Goal: Information Seeking & Learning: Learn about a topic

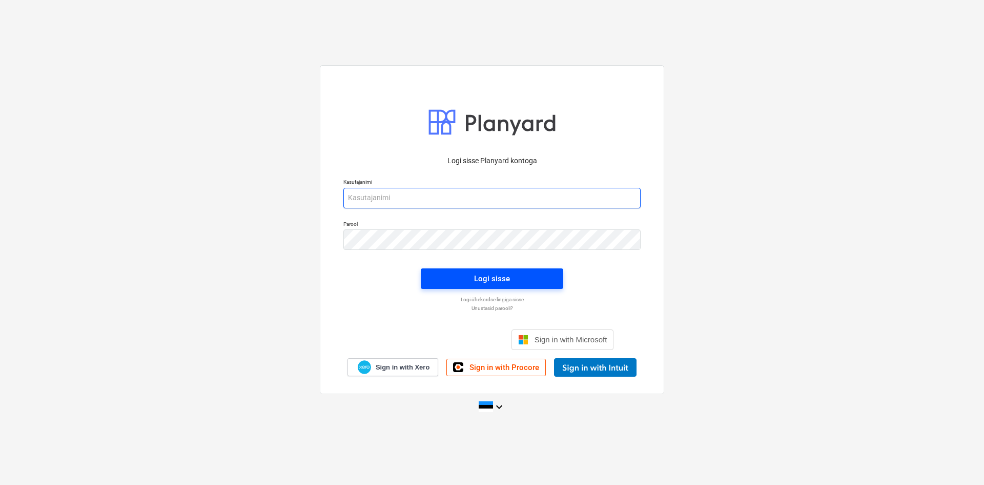
type input "[EMAIL_ADDRESS][DOMAIN_NAME]"
click at [515, 277] on span "Logi sisse" at bounding box center [492, 278] width 118 height 13
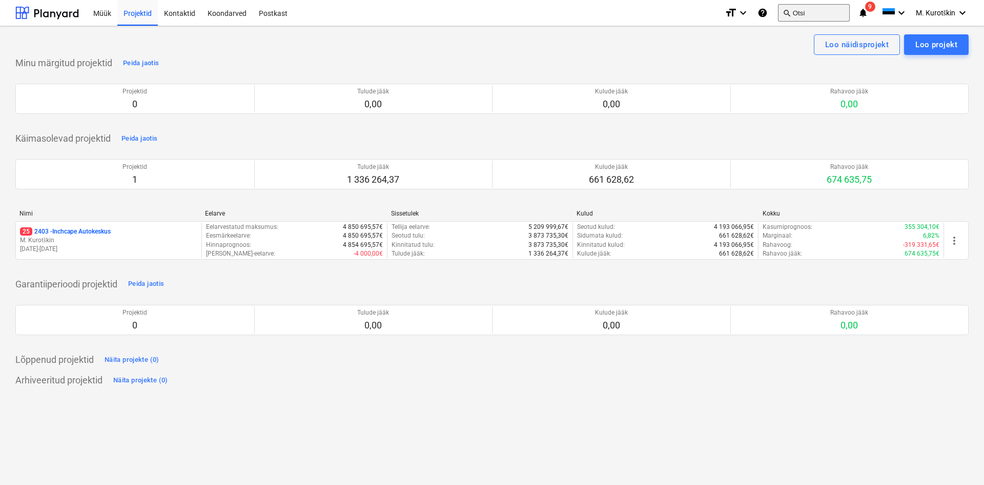
click at [803, 14] on button "search Otsi" at bounding box center [814, 12] width 72 height 17
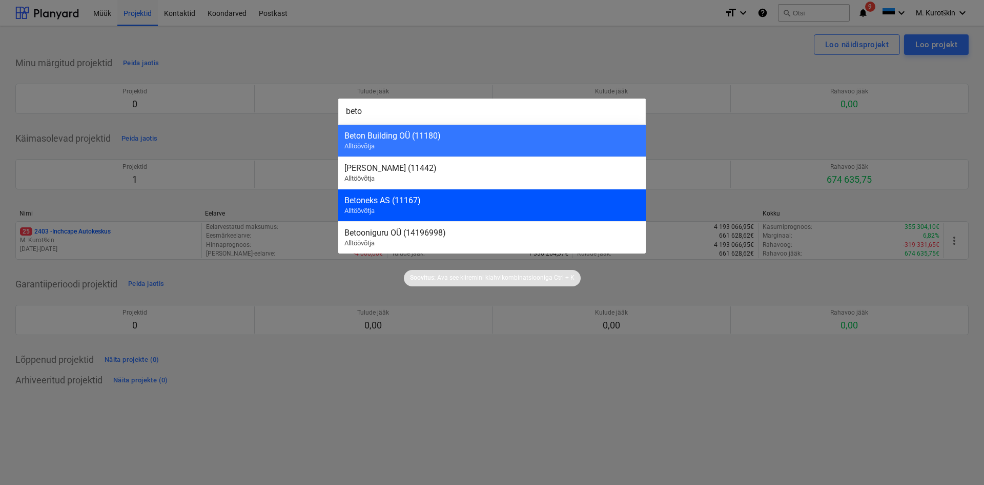
type input "beto"
click at [495, 193] on div "Betoneks AS (11167) Alltöövõtja" at bounding box center [492, 205] width 308 height 32
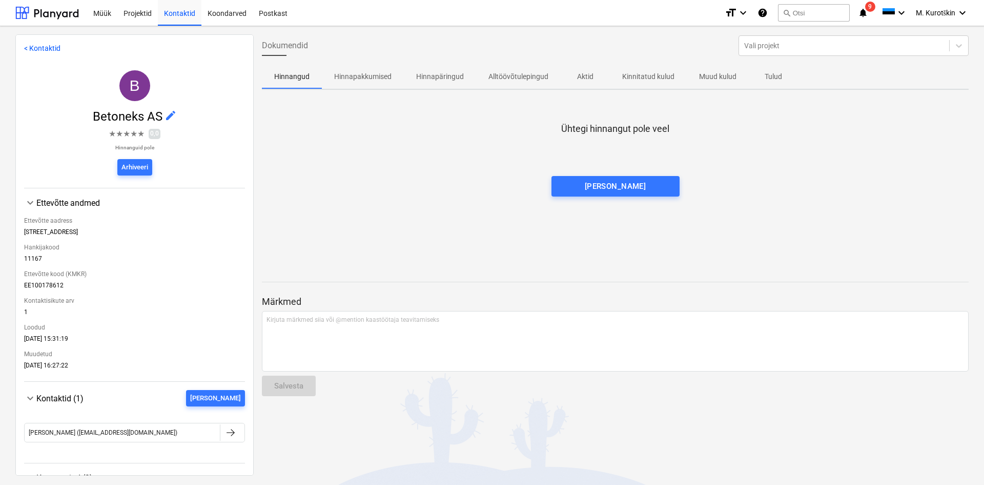
click at [772, 75] on p "Tulud" at bounding box center [773, 76] width 25 height 11
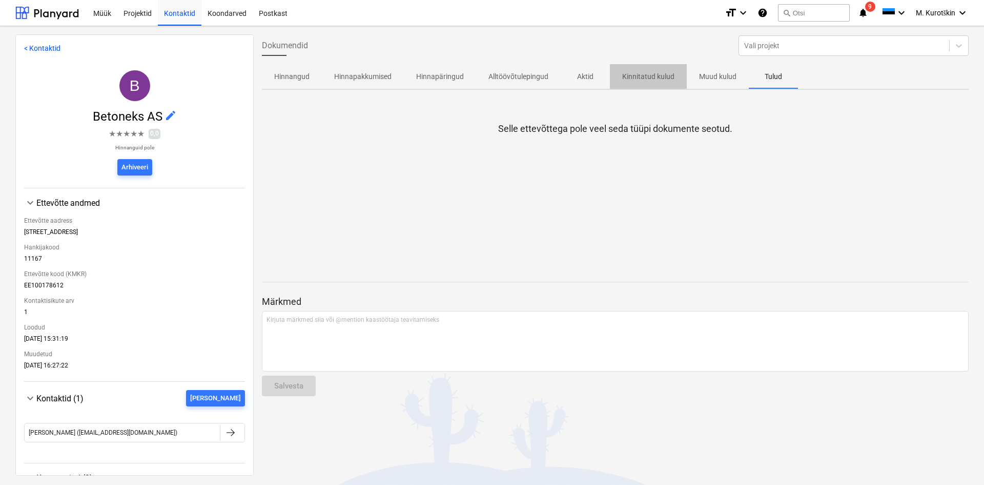
click at [628, 82] on span "Kinnitatud kulud" at bounding box center [648, 76] width 77 height 17
click at [570, 82] on span "Aktid" at bounding box center [585, 76] width 49 height 17
click at [508, 79] on p "Alltöövõtulepingud" at bounding box center [519, 76] width 60 height 11
click at [438, 77] on p "Hinnapäringud" at bounding box center [440, 76] width 48 height 11
click at [369, 74] on p "Hinnapakkumised" at bounding box center [362, 76] width 57 height 11
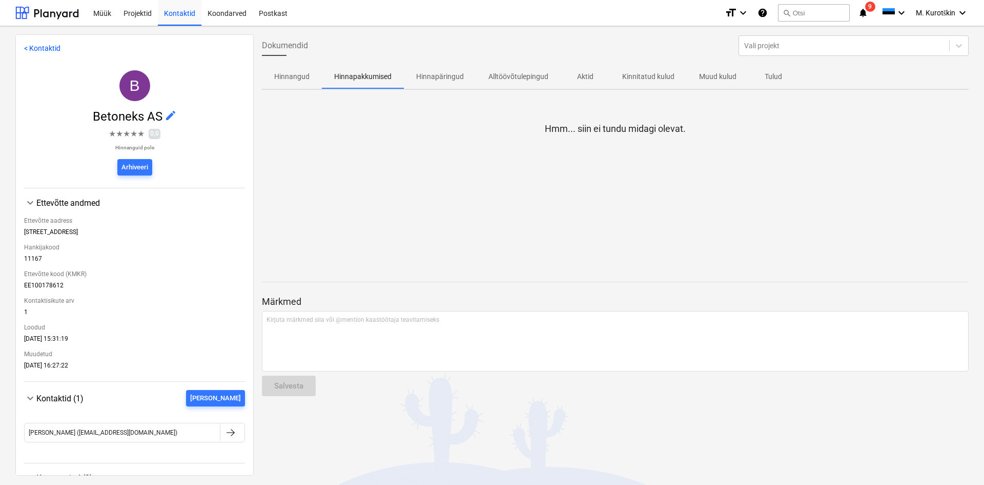
click at [294, 74] on p "Hinnangud" at bounding box center [291, 76] width 35 height 11
click at [135, 18] on div "Projektid" at bounding box center [137, 12] width 41 height 26
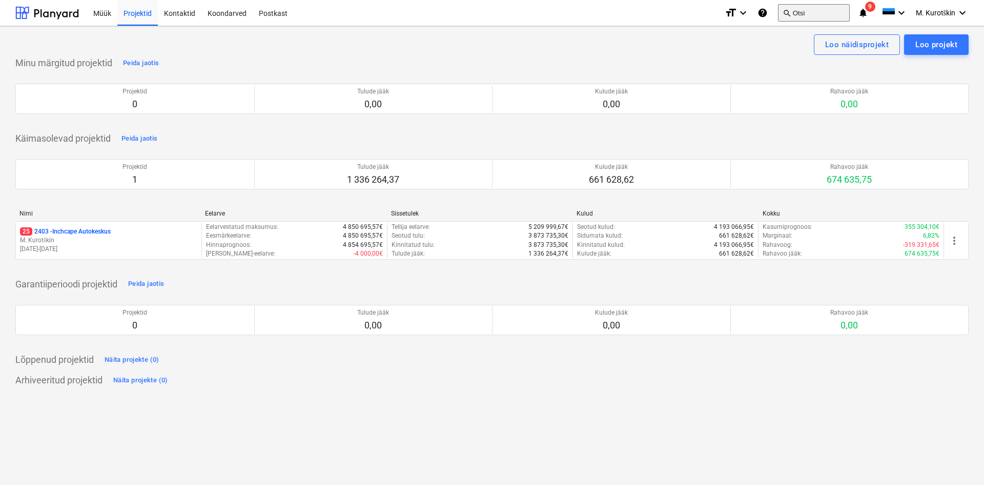
click at [804, 16] on button "search Otsi" at bounding box center [814, 12] width 72 height 17
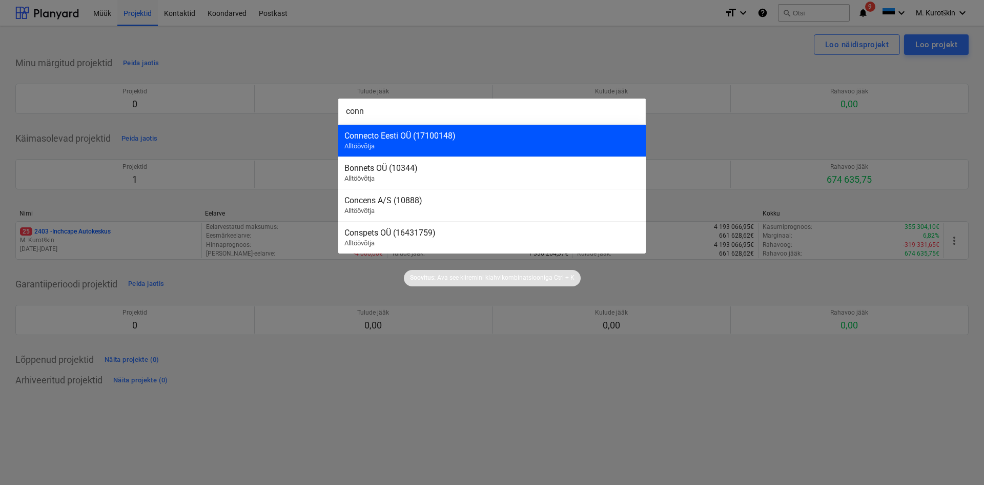
type input "conn"
click at [471, 137] on div "Connecto Eesti OÜ (17100148)" at bounding box center [492, 136] width 295 height 10
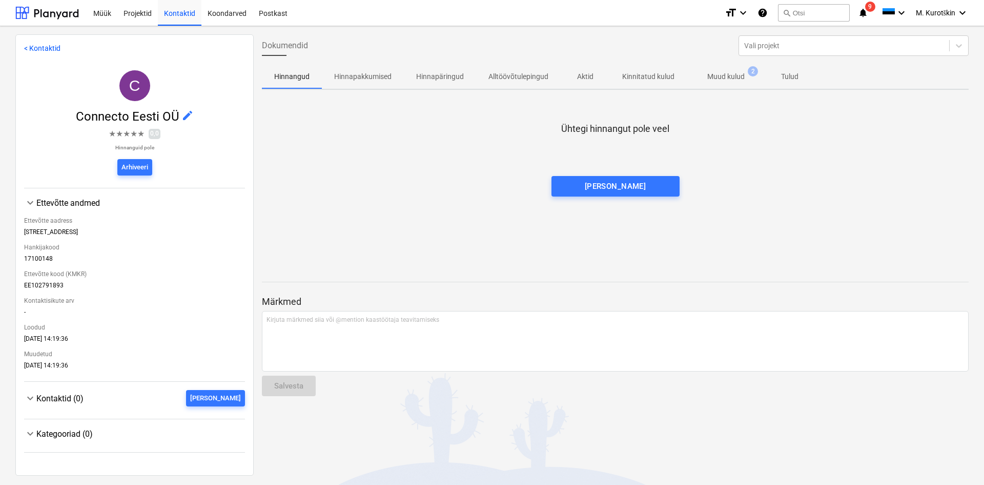
click at [743, 74] on p "Muud kulud" at bounding box center [726, 76] width 37 height 11
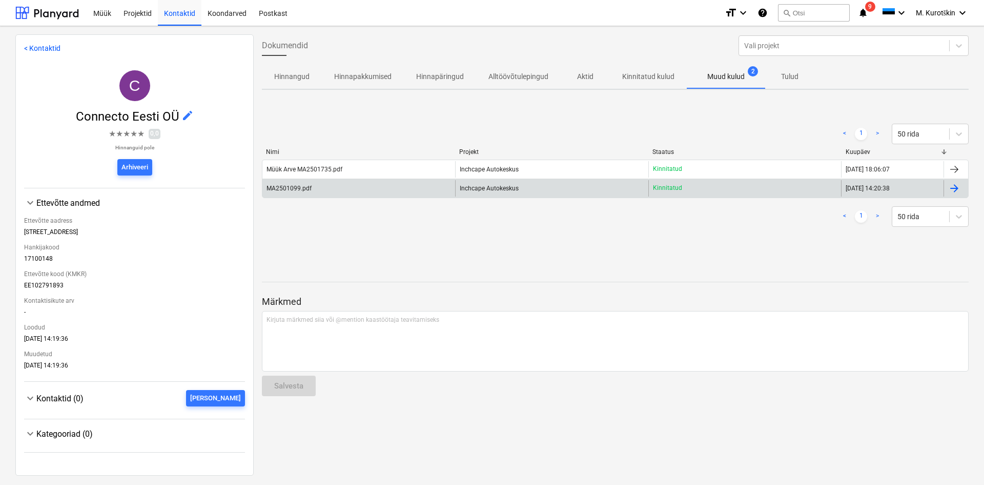
click at [370, 184] on div "MA2501099.pdf" at bounding box center [359, 188] width 193 height 16
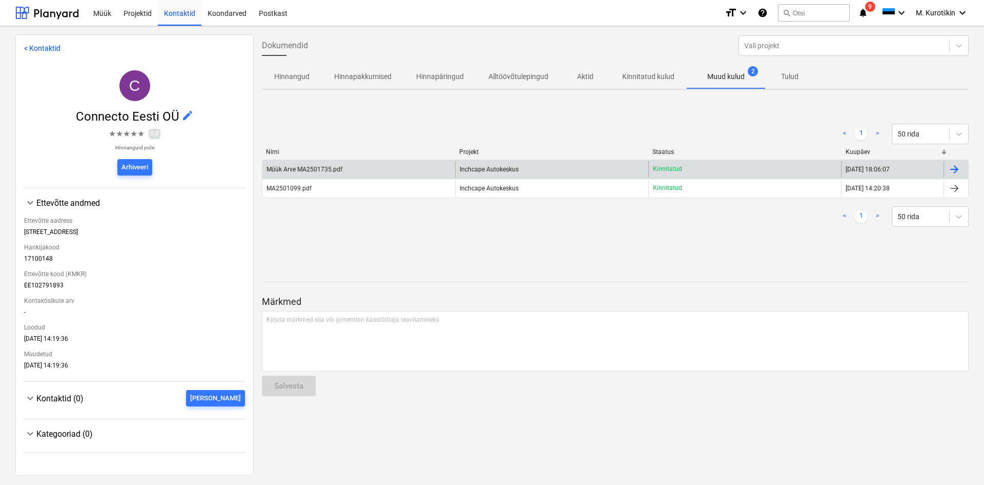
click at [366, 166] on div "Müük Arve MA2501735.pdf" at bounding box center [359, 169] width 193 height 16
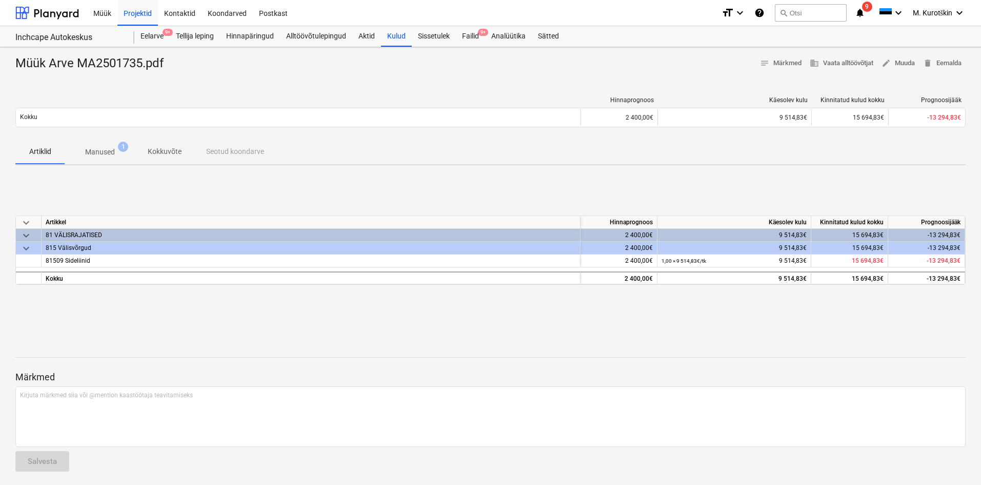
click at [122, 152] on span "1" at bounding box center [123, 147] width 10 height 10
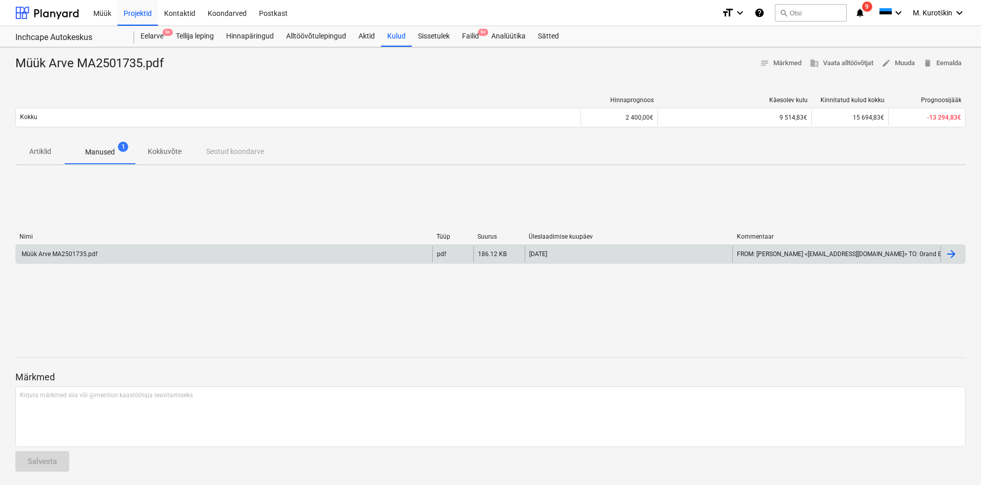
click at [114, 252] on div "Müük Arve MA2501735.pdf" at bounding box center [224, 254] width 416 height 16
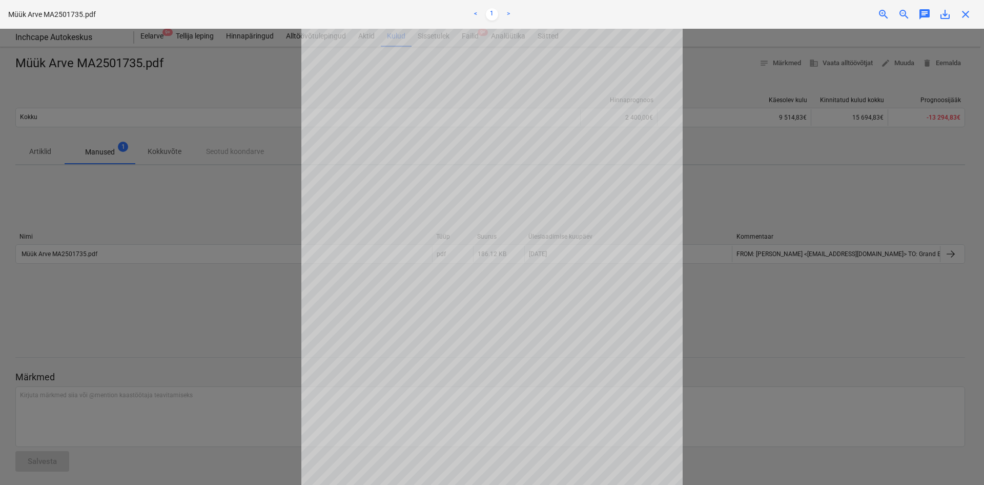
scroll to position [51, 0]
click at [777, 213] on div at bounding box center [492, 257] width 984 height 456
click at [142, 155] on div at bounding box center [492, 257] width 984 height 456
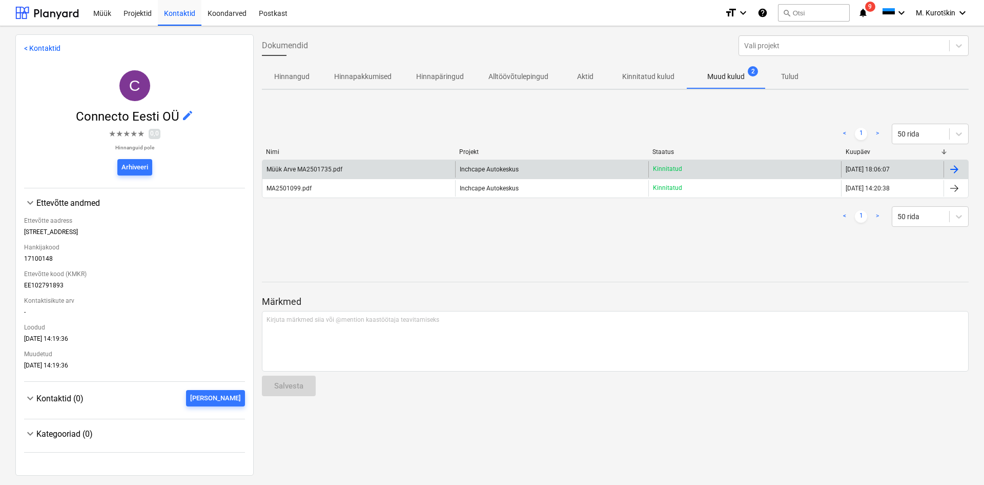
click at [317, 173] on div "Müük Arve MA2501735.pdf" at bounding box center [359, 169] width 193 height 16
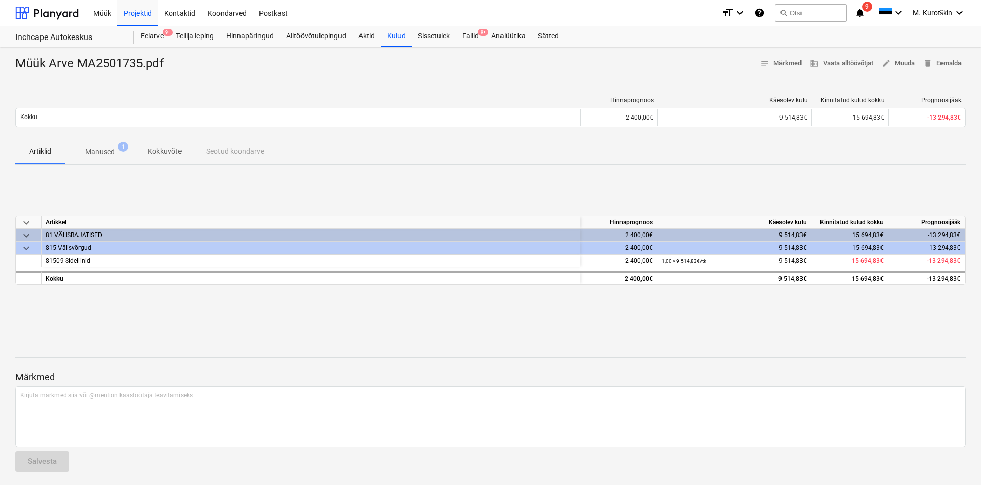
click at [107, 153] on p "Manused" at bounding box center [100, 152] width 30 height 11
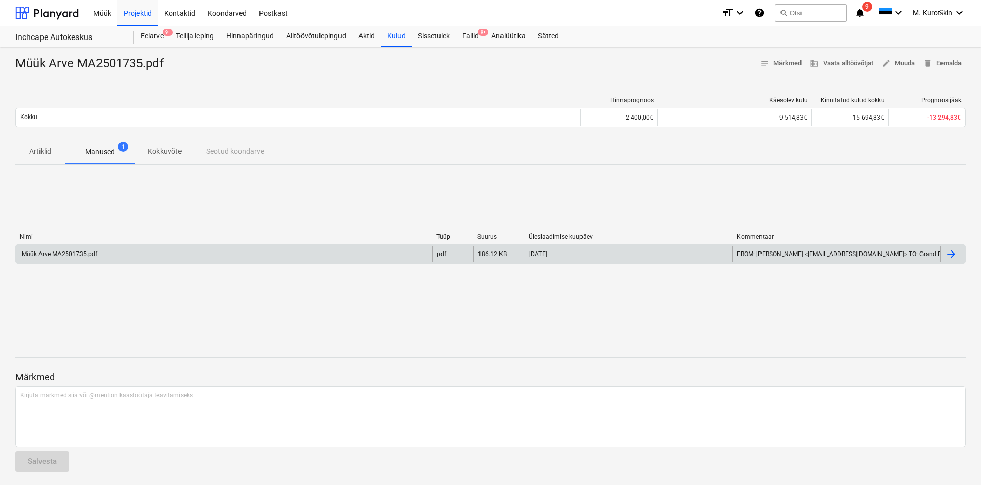
click at [91, 257] on div "Müük Arve MA2501735.pdf" at bounding box center [224, 254] width 416 height 16
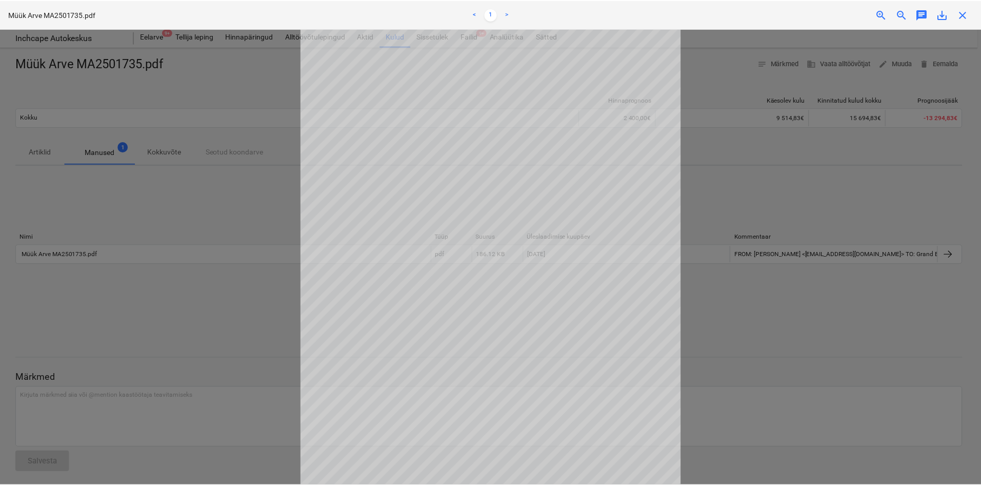
scroll to position [30, 0]
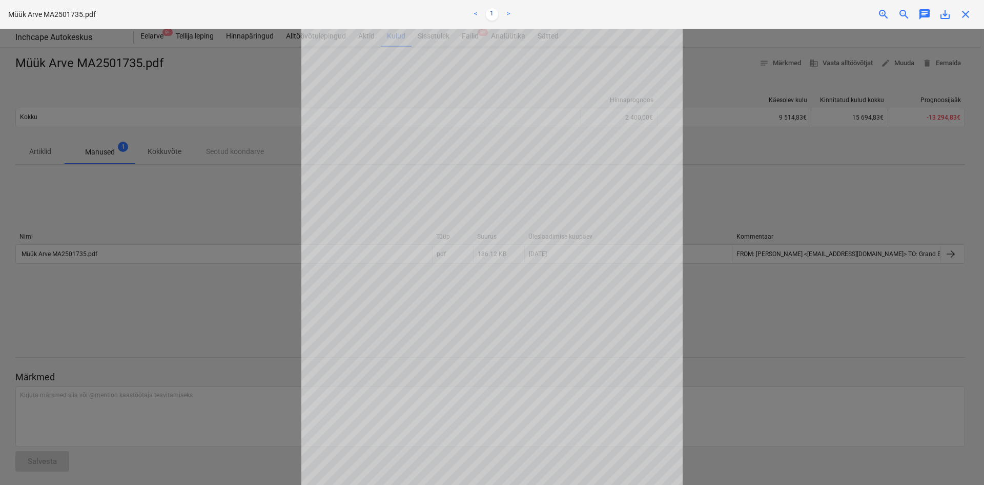
click at [179, 164] on div at bounding box center [492, 257] width 984 height 456
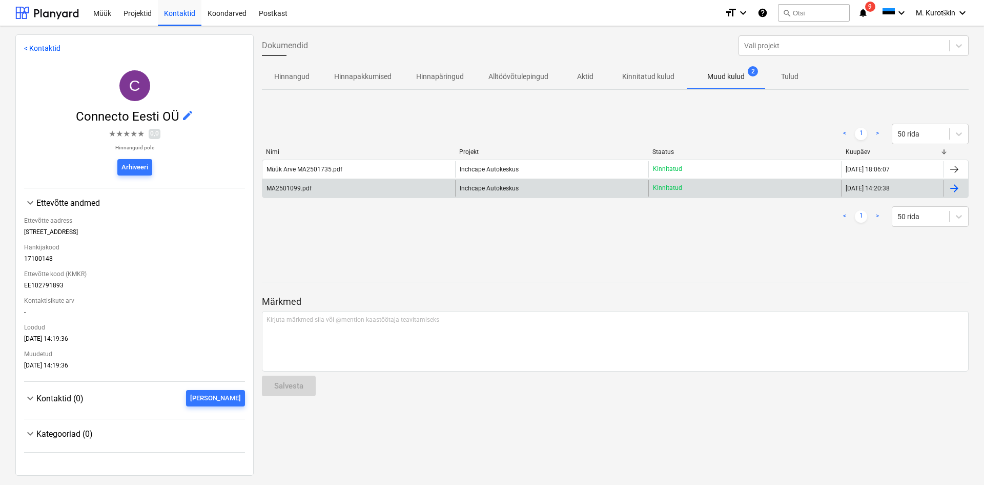
click at [406, 194] on div "MA2501099.pdf" at bounding box center [359, 188] width 193 height 16
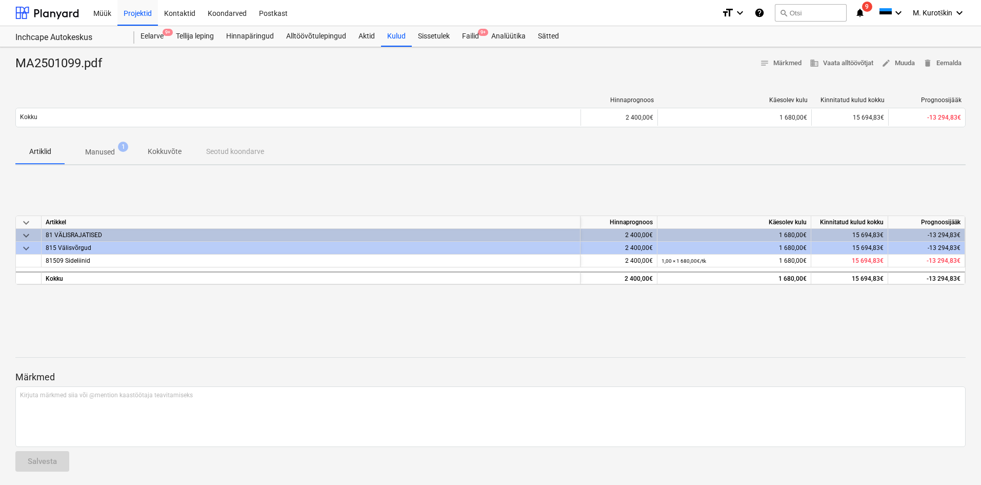
click at [114, 152] on p "Manused" at bounding box center [100, 152] width 30 height 11
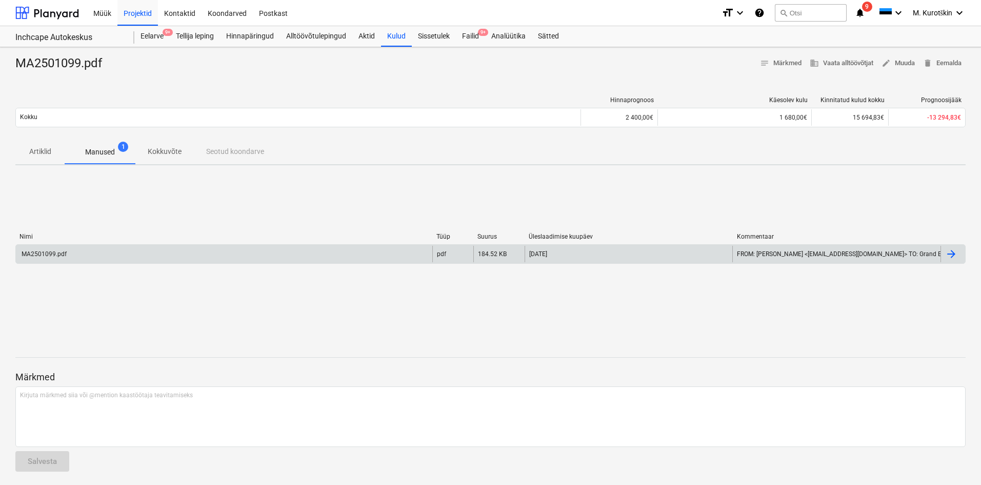
click at [88, 251] on div "MA2501099.pdf" at bounding box center [224, 254] width 416 height 16
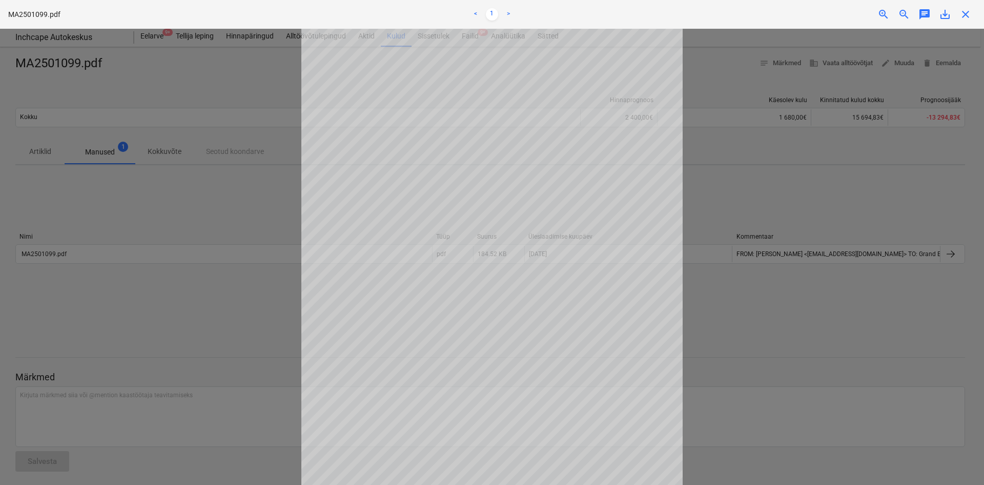
click at [228, 218] on div at bounding box center [492, 257] width 984 height 456
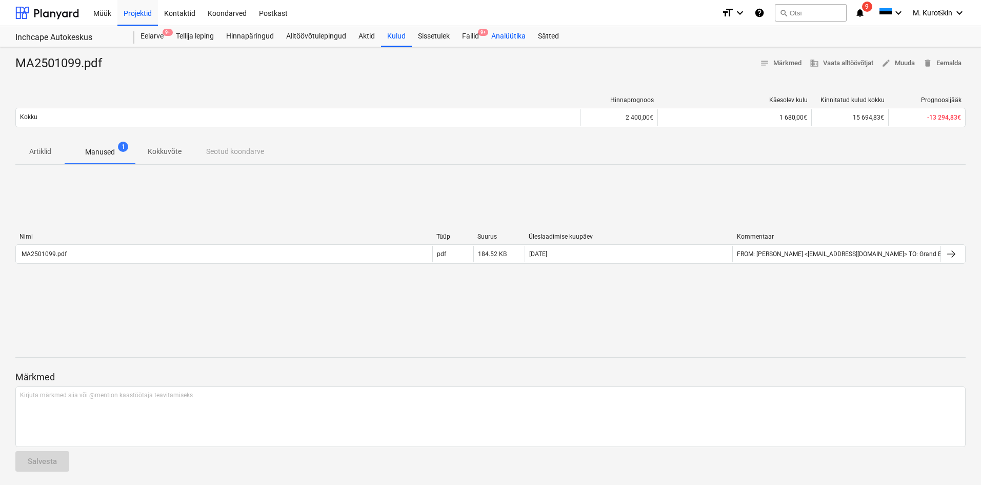
click at [487, 35] on div "Analüütika" at bounding box center [508, 36] width 47 height 21
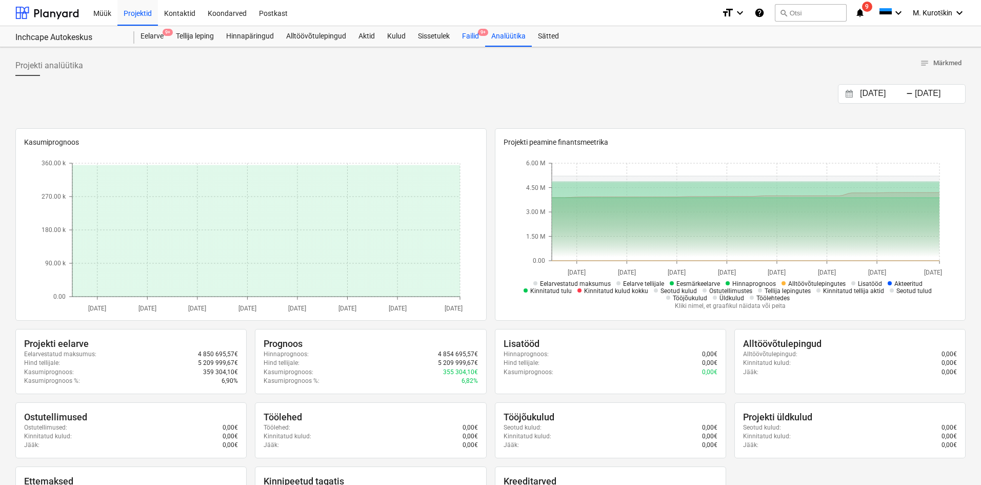
click at [471, 37] on div "Failid 9+" at bounding box center [470, 36] width 29 height 21
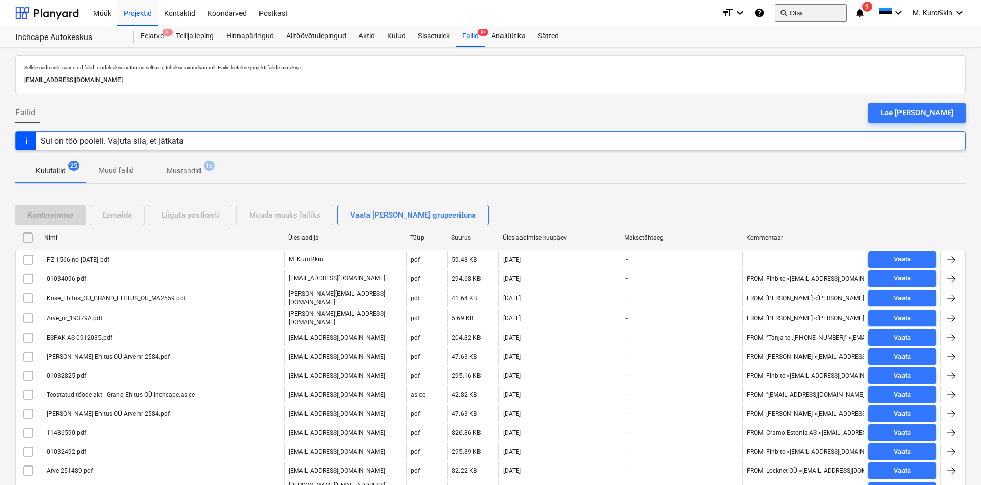
click at [804, 12] on button "search Otsi" at bounding box center [811, 12] width 72 height 17
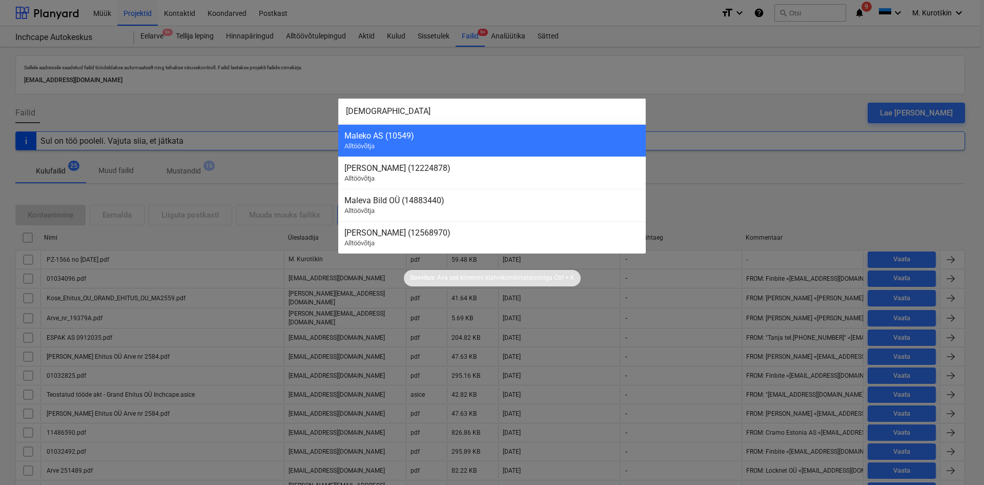
click at [556, 124] on input "[DEMOGRAPHIC_DATA]" at bounding box center [492, 111] width 308 height 26
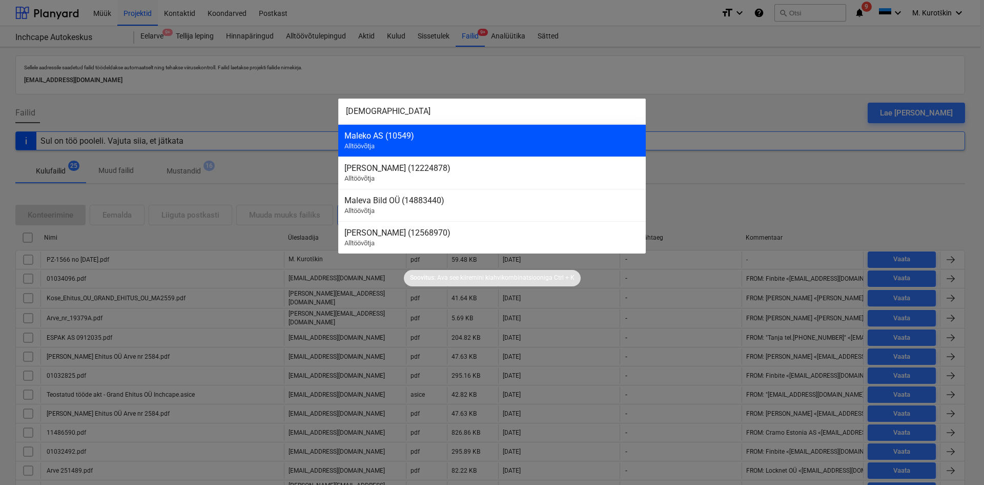
type input "[DEMOGRAPHIC_DATA]"
click at [559, 138] on div "Maleko AS (10549)" at bounding box center [492, 136] width 295 height 10
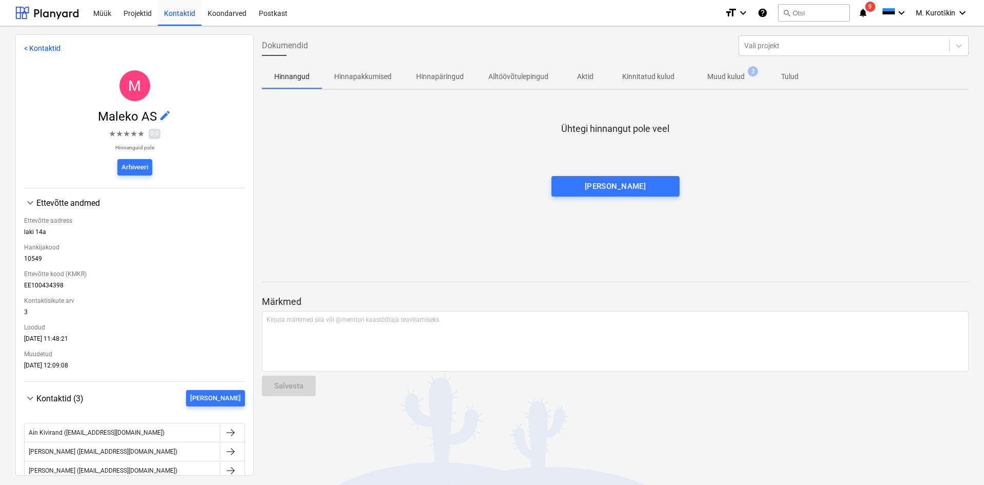
click at [748, 74] on span "Muud kulud 2" at bounding box center [726, 76] width 54 height 11
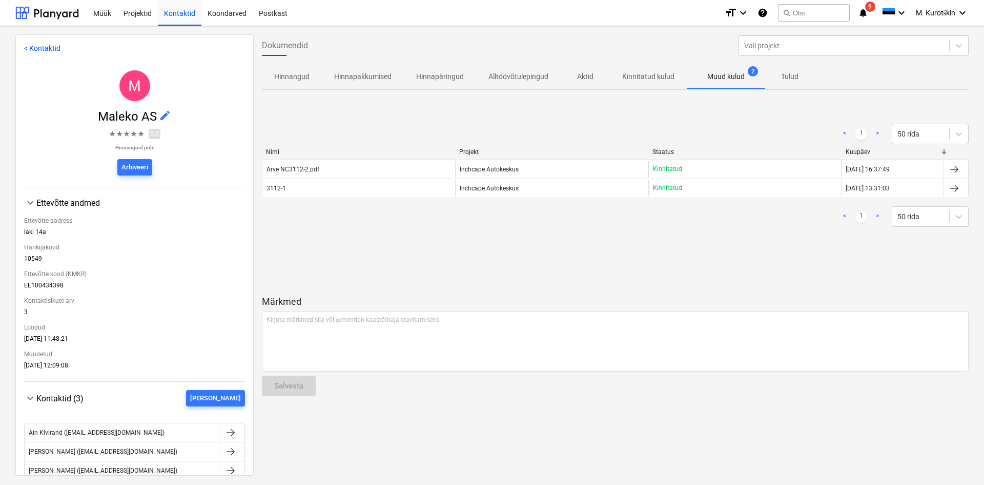
click at [736, 76] on p "Muud kulud" at bounding box center [726, 76] width 37 height 11
click at [789, 44] on div at bounding box center [844, 46] width 200 height 10
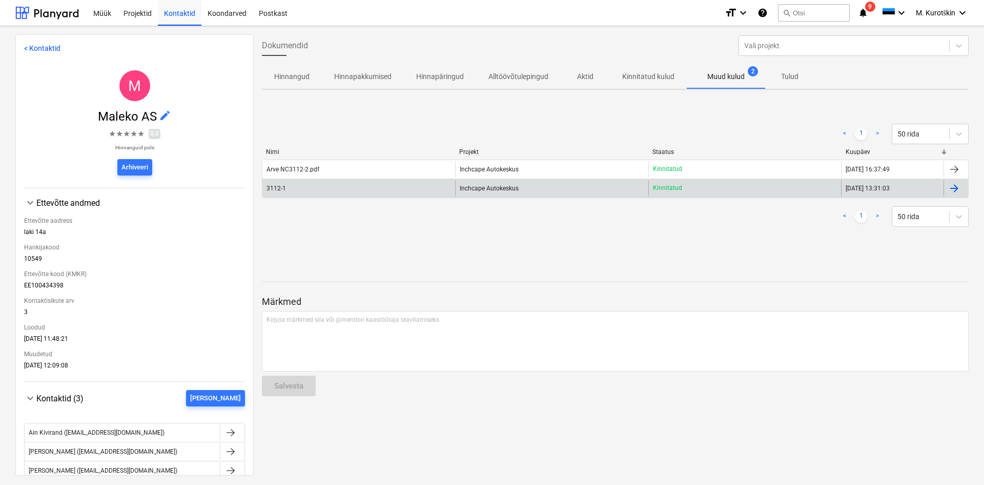
click at [556, 185] on div "Inchcape Autokeskus" at bounding box center [551, 188] width 193 height 16
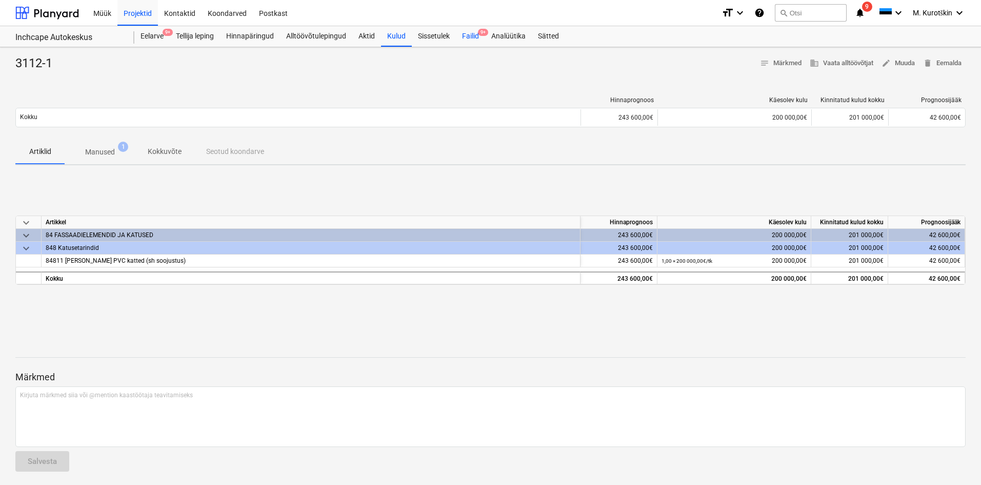
click at [476, 31] on div "Failid 9+" at bounding box center [470, 36] width 29 height 21
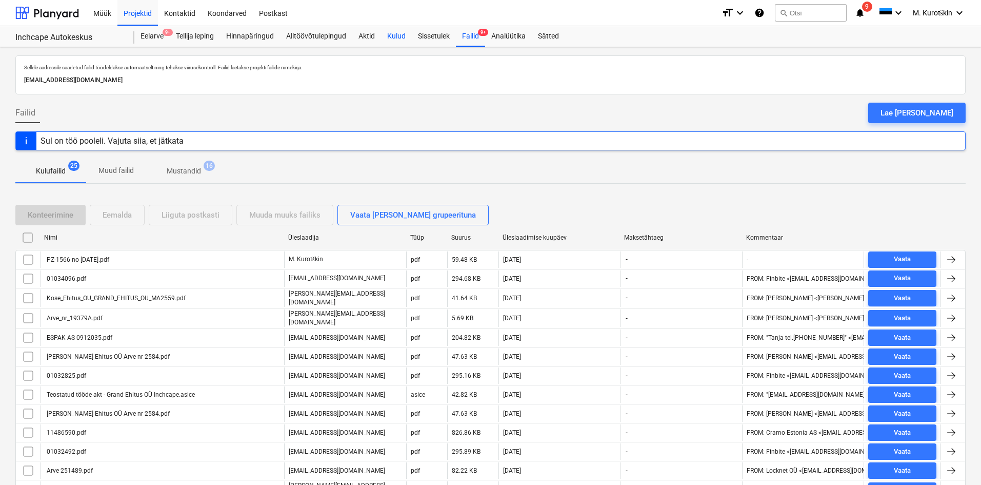
click at [399, 33] on div "Kulud" at bounding box center [396, 36] width 31 height 21
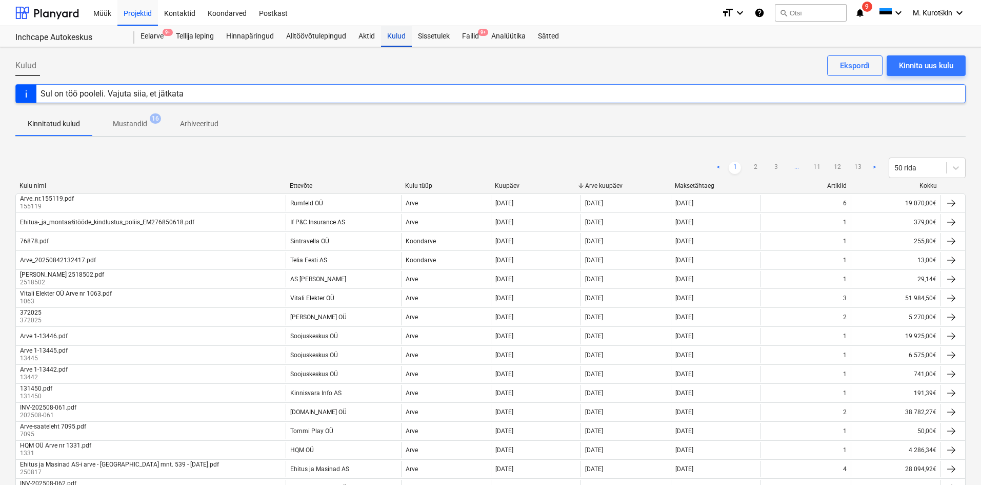
click at [386, 42] on div "Kulud" at bounding box center [396, 36] width 31 height 21
click at [801, 19] on button "search Otsi" at bounding box center [811, 12] width 72 height 17
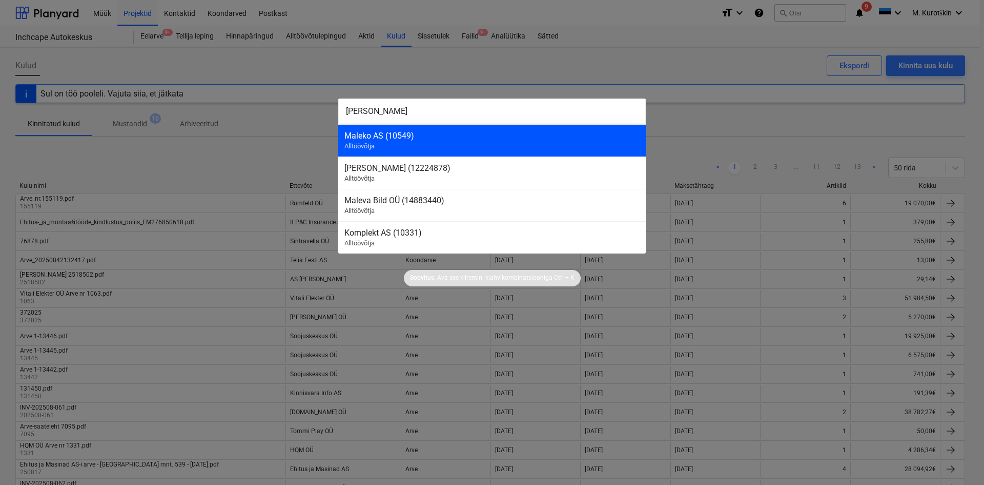
type input "[PERSON_NAME]"
click at [486, 136] on div "Maleko AS (10549)" at bounding box center [492, 136] width 295 height 10
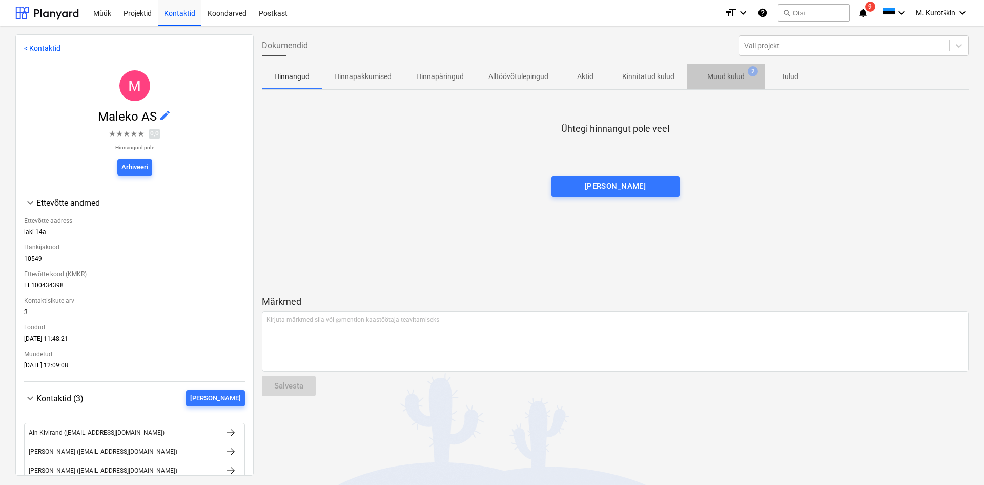
click at [723, 78] on p "Muud kulud" at bounding box center [726, 76] width 37 height 11
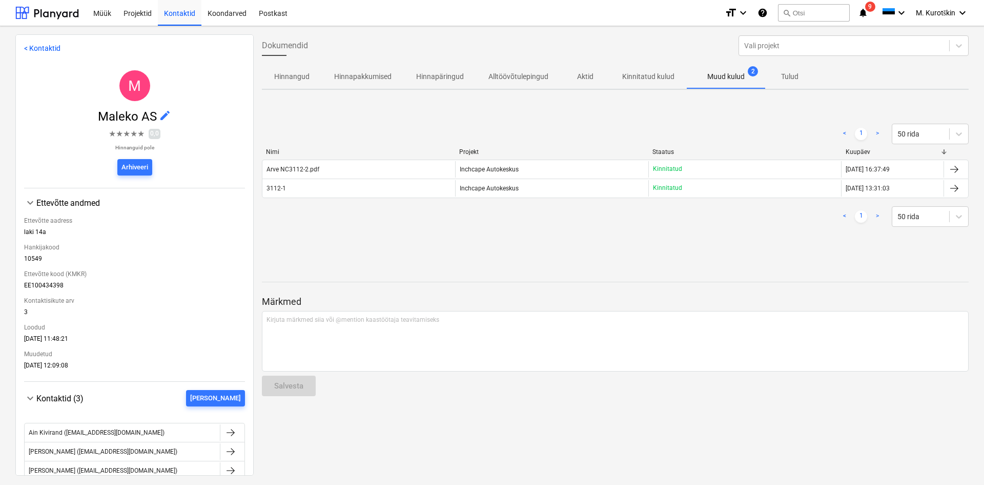
click at [725, 75] on p "Muud kulud" at bounding box center [726, 76] width 37 height 11
click at [605, 76] on span "Aktid" at bounding box center [585, 76] width 49 height 17
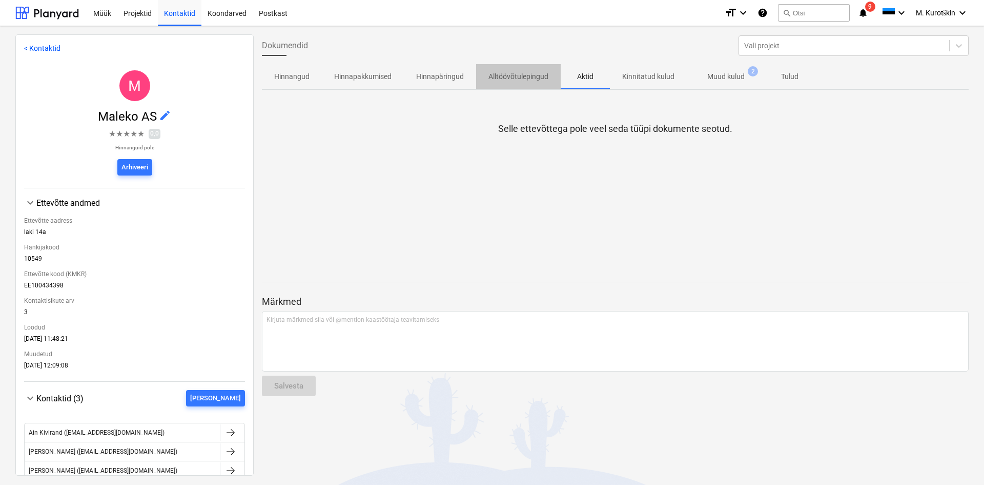
click at [532, 80] on p "Alltöövõtulepingud" at bounding box center [519, 76] width 60 height 11
click at [448, 78] on p "Hinnapäringud" at bounding box center [440, 76] width 48 height 11
click at [325, 73] on span "Hinnapakkumised" at bounding box center [363, 76] width 82 height 17
click at [234, 14] on div "Koondarved" at bounding box center [226, 12] width 51 height 26
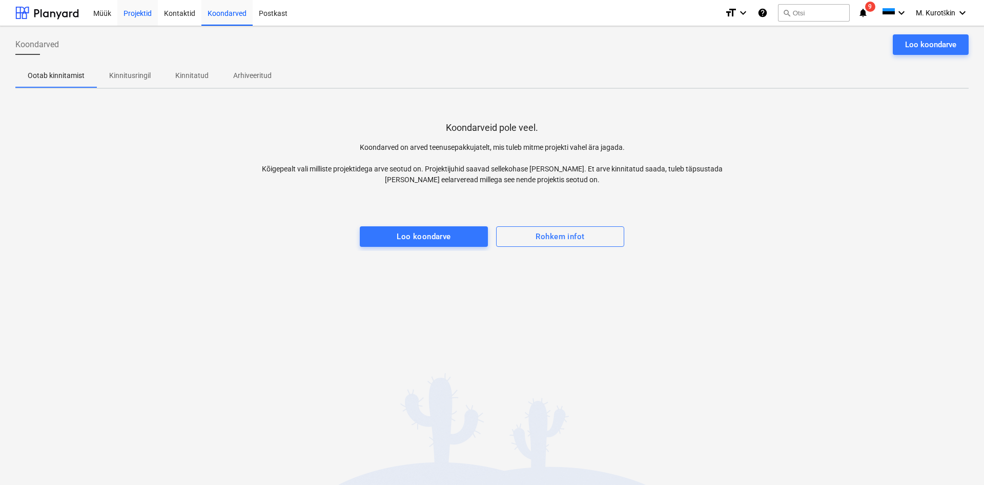
click at [139, 14] on div "Projektid" at bounding box center [137, 12] width 41 height 26
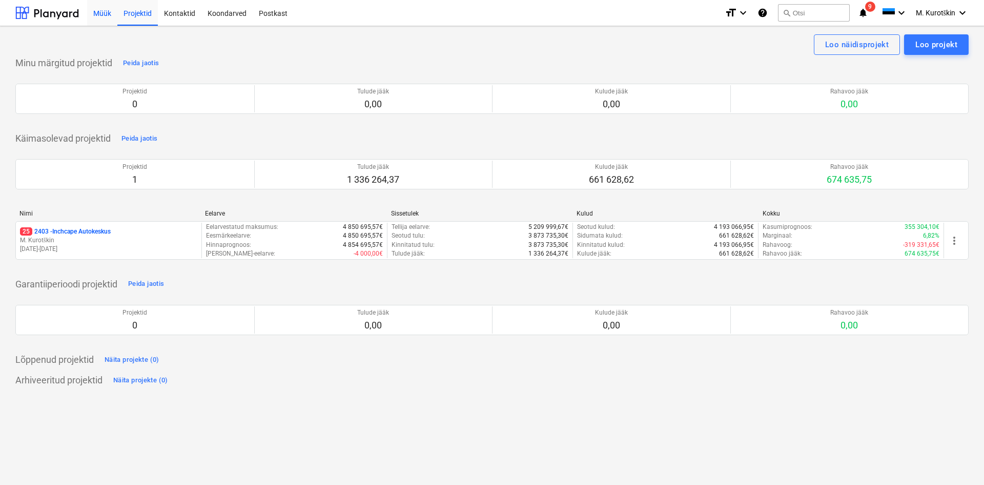
click at [106, 13] on div "Müük" at bounding box center [102, 12] width 30 height 26
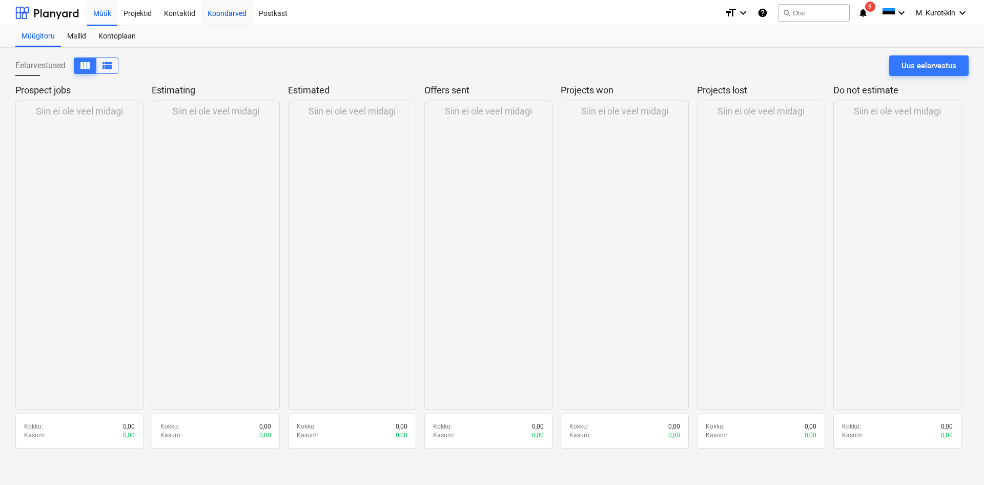
click at [216, 17] on div "Koondarved" at bounding box center [226, 12] width 51 height 26
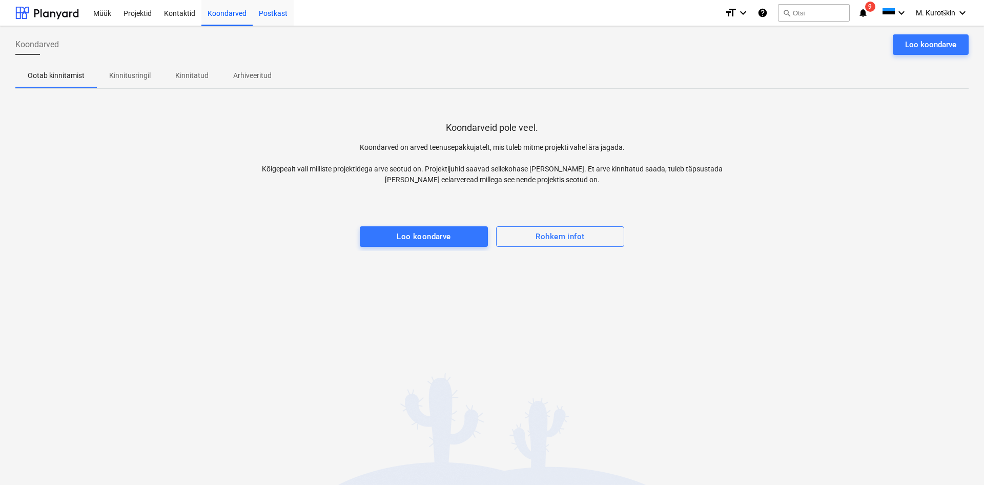
click at [273, 15] on div "Postkast" at bounding box center [273, 12] width 41 height 26
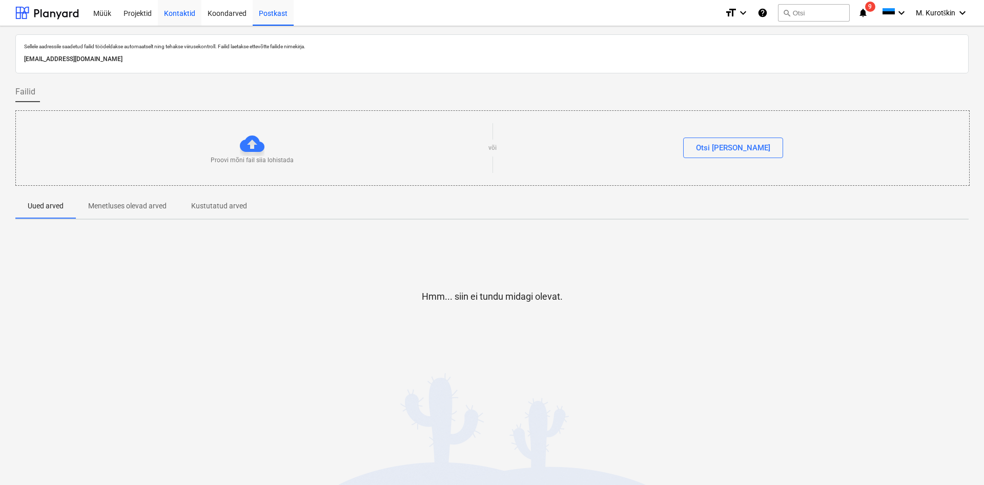
click at [183, 18] on div "Kontaktid" at bounding box center [180, 12] width 44 height 26
click at [135, 14] on div "Projektid" at bounding box center [137, 12] width 41 height 26
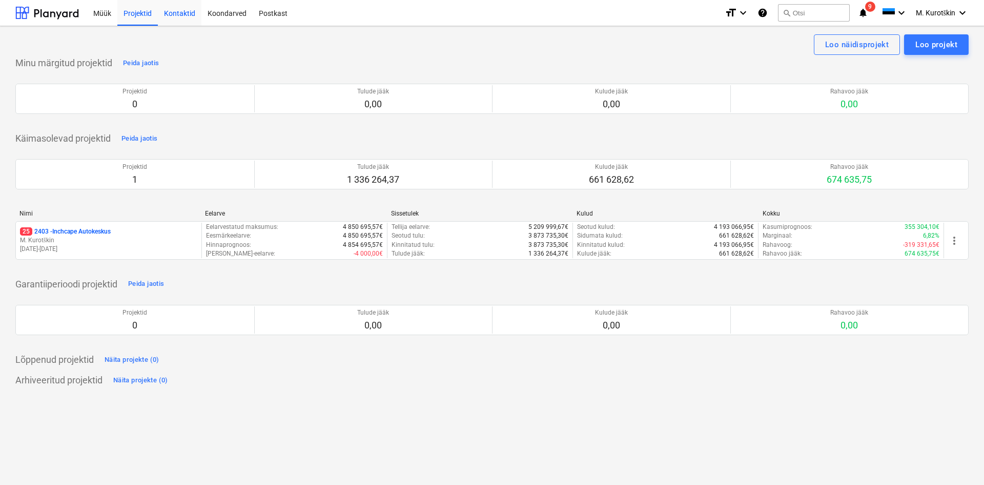
click at [177, 13] on div "Kontaktid" at bounding box center [180, 12] width 44 height 26
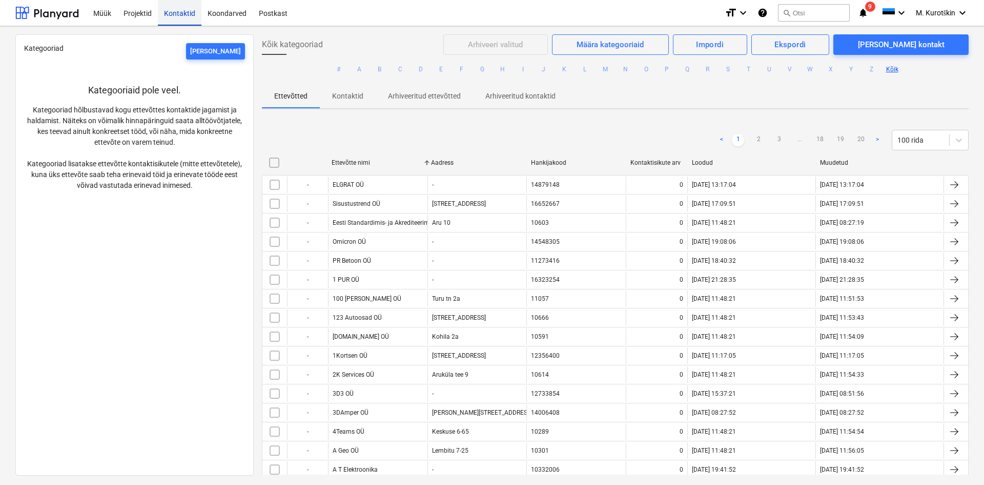
click at [178, 15] on div "Kontaktid" at bounding box center [180, 12] width 44 height 26
click at [124, 12] on div "Projektid" at bounding box center [137, 12] width 41 height 26
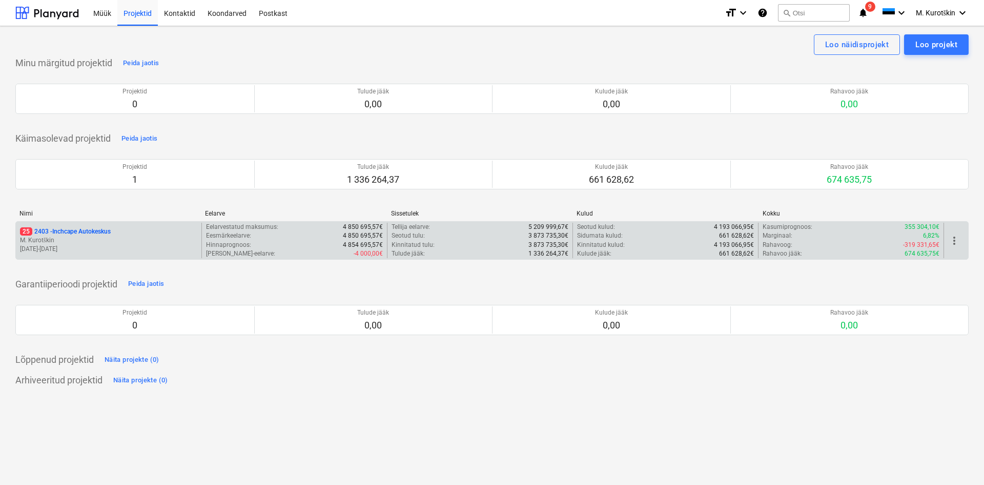
click at [88, 239] on p "M. Kurotškin" at bounding box center [108, 240] width 177 height 9
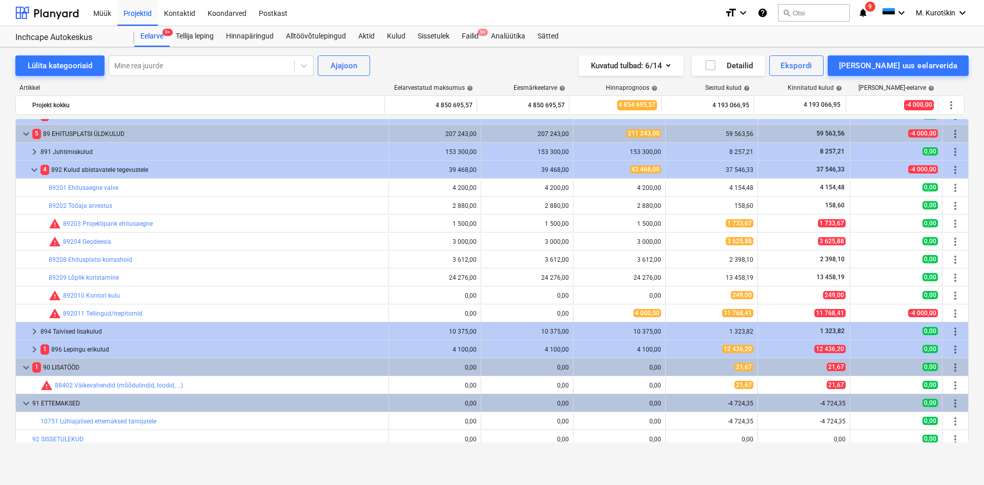
scroll to position [825, 0]
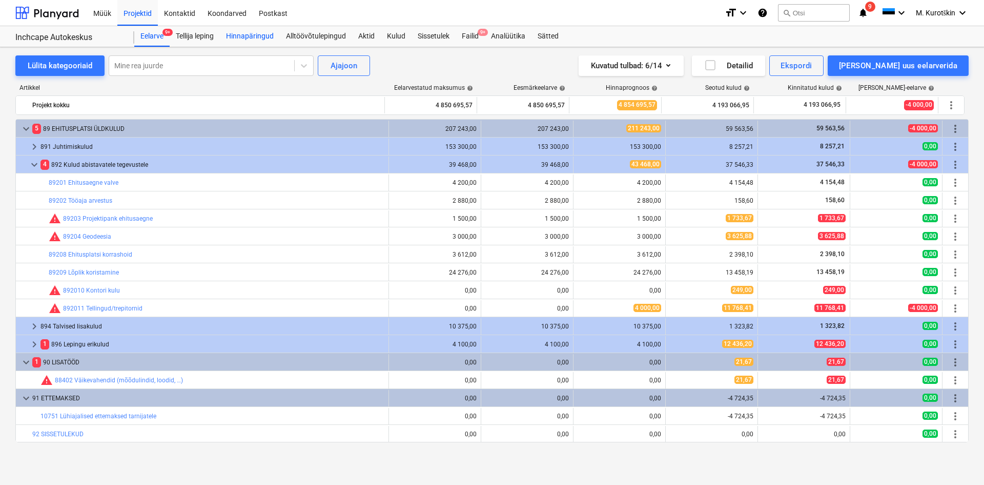
click at [264, 37] on div "Hinnapäringud" at bounding box center [250, 36] width 60 height 21
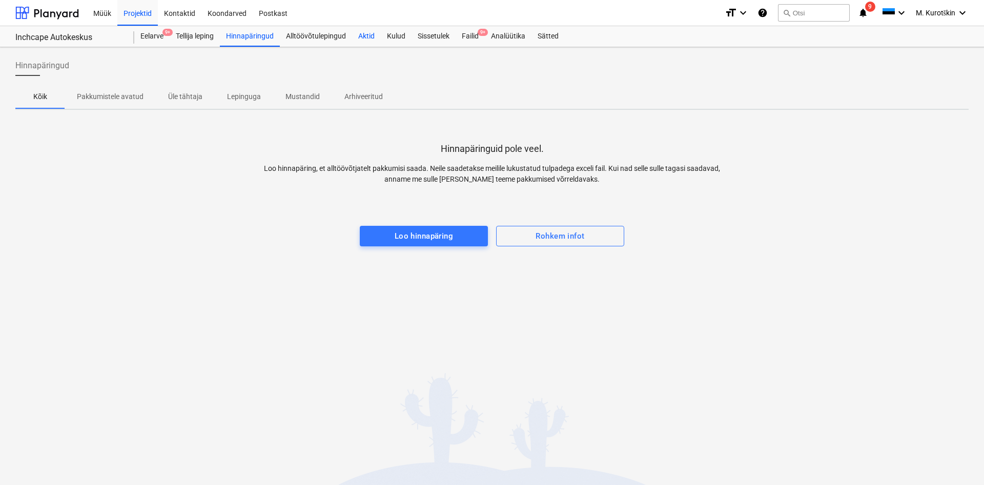
click at [359, 38] on div "Aktid" at bounding box center [366, 36] width 29 height 21
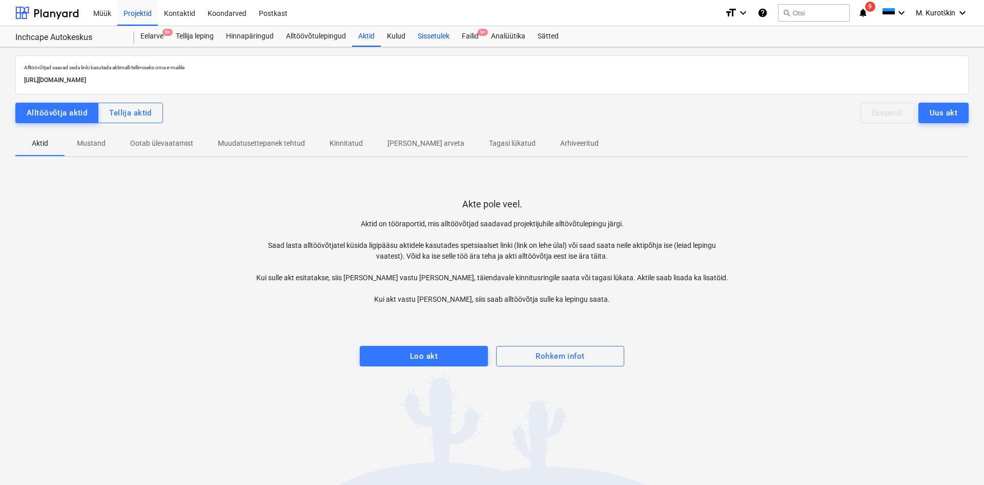
click at [450, 32] on div "Sissetulek" at bounding box center [434, 36] width 44 height 21
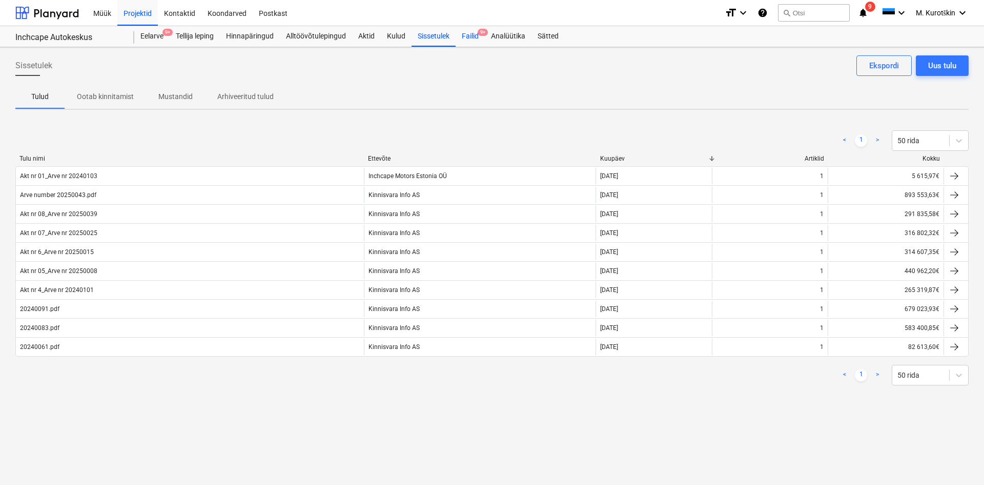
click at [471, 38] on div "Failid 9+" at bounding box center [470, 36] width 29 height 21
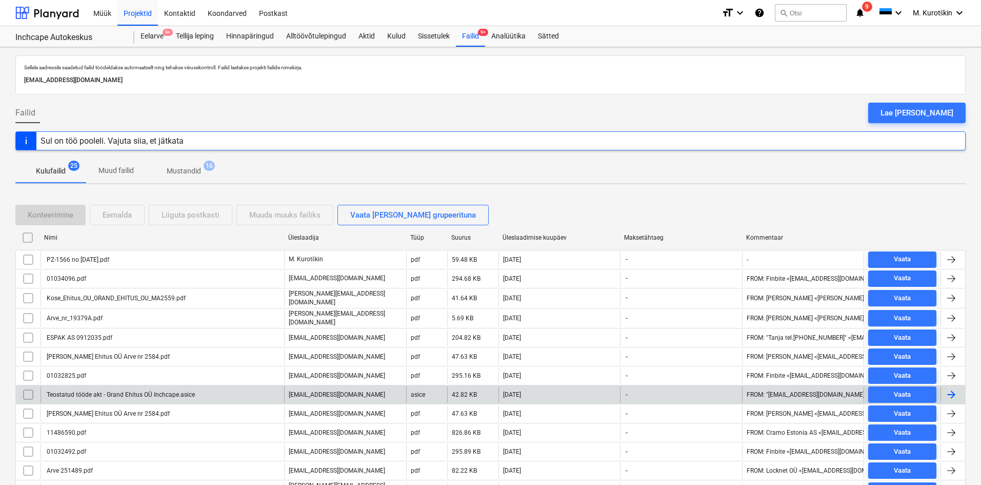
click at [122, 392] on div "Teostatud tööde akt - Grand Ehitus OÜ Inchcape.asice" at bounding box center [120, 394] width 150 height 7
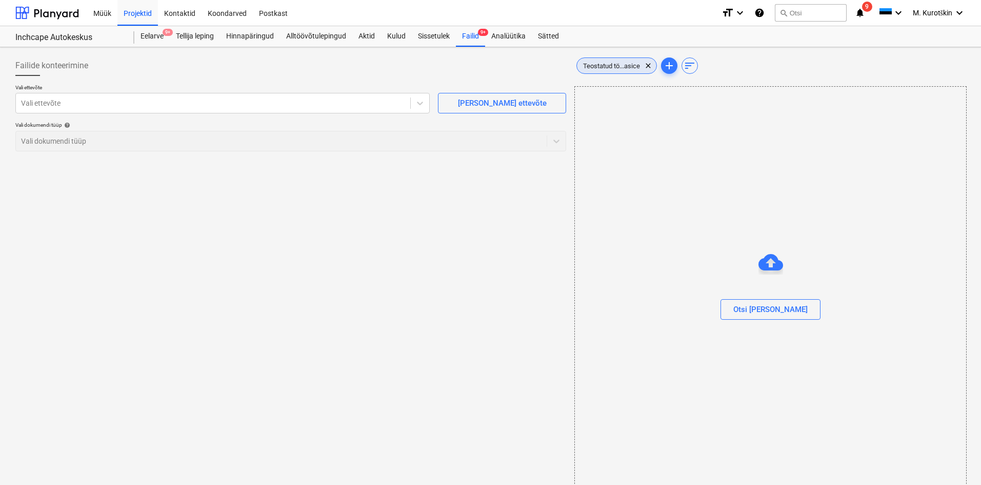
click at [622, 69] on span "Teostatud tö...asice" at bounding box center [611, 66] width 69 height 8
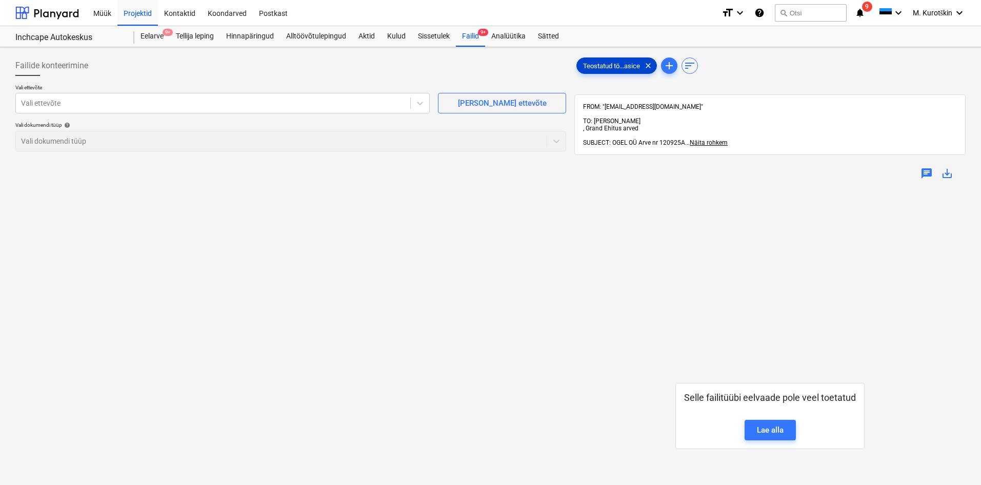
click at [621, 69] on span "Teostatud tö...asice" at bounding box center [611, 66] width 69 height 8
click at [777, 423] on div "Lae alla" at bounding box center [770, 429] width 27 height 13
drag, startPoint x: 322, startPoint y: 195, endPoint x: 177, endPoint y: 13, distance: 232.8
click at [321, 193] on div "Failide konteerimine Vali ettevõte Vali ettevõte [PERSON_NAME] uus ettevõte Val…" at bounding box center [290, 349] width 559 height 596
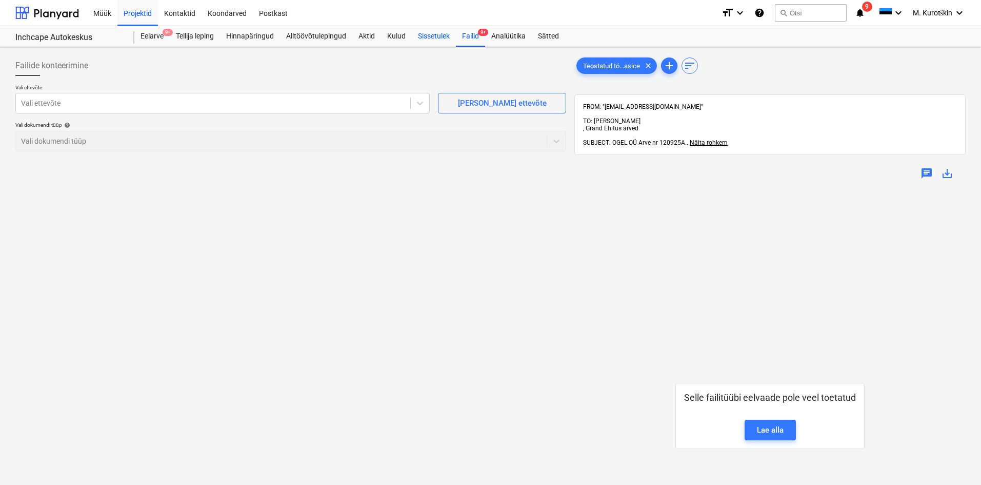
click at [449, 34] on div "Sissetulek" at bounding box center [434, 36] width 44 height 21
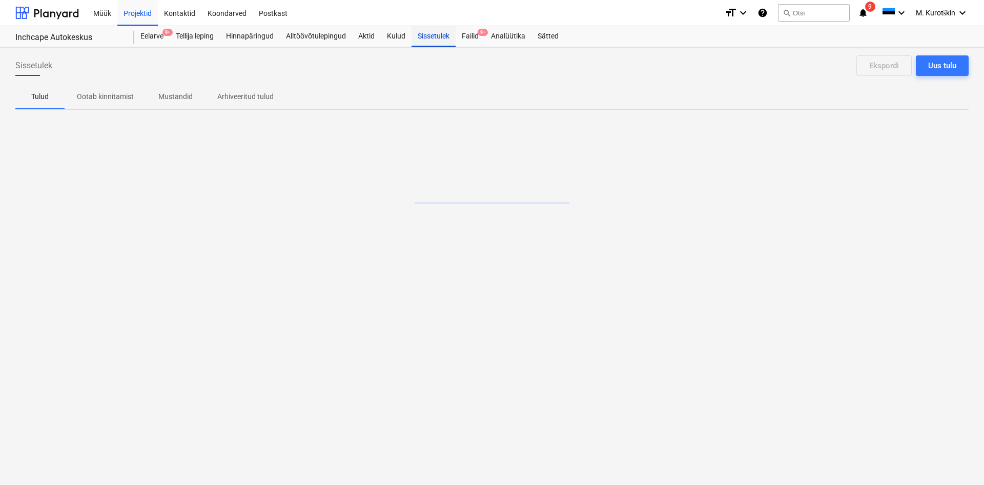
click at [454, 34] on div "Sissetulek" at bounding box center [434, 36] width 44 height 21
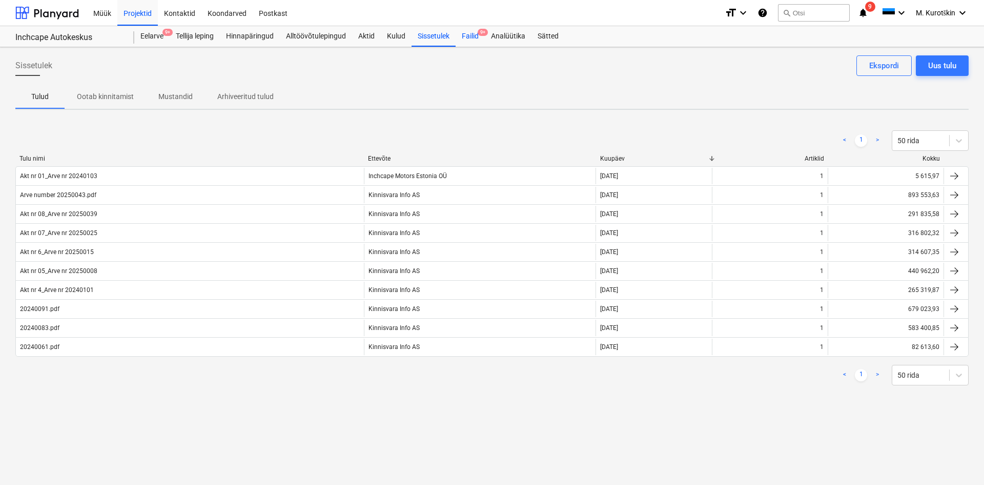
click at [465, 35] on div "Failid 9+" at bounding box center [470, 36] width 29 height 21
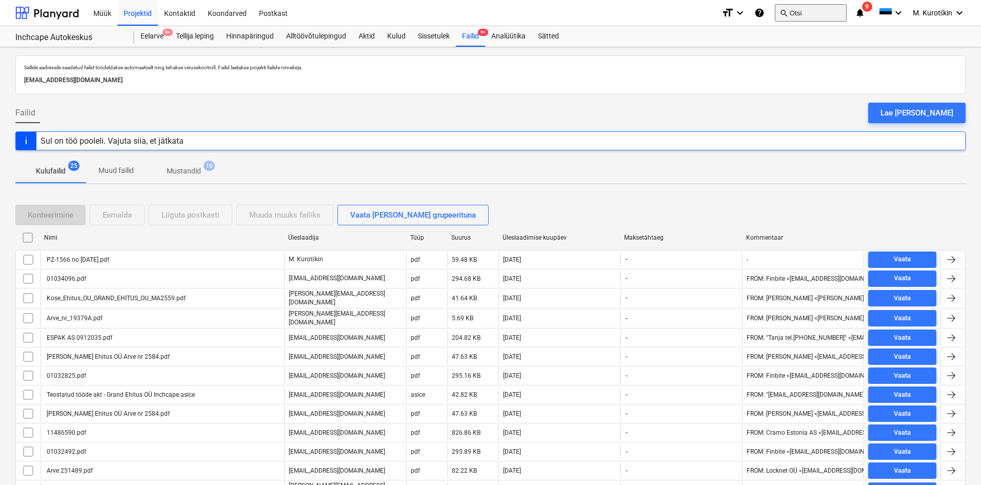
click at [799, 12] on button "search Otsi" at bounding box center [811, 12] width 72 height 17
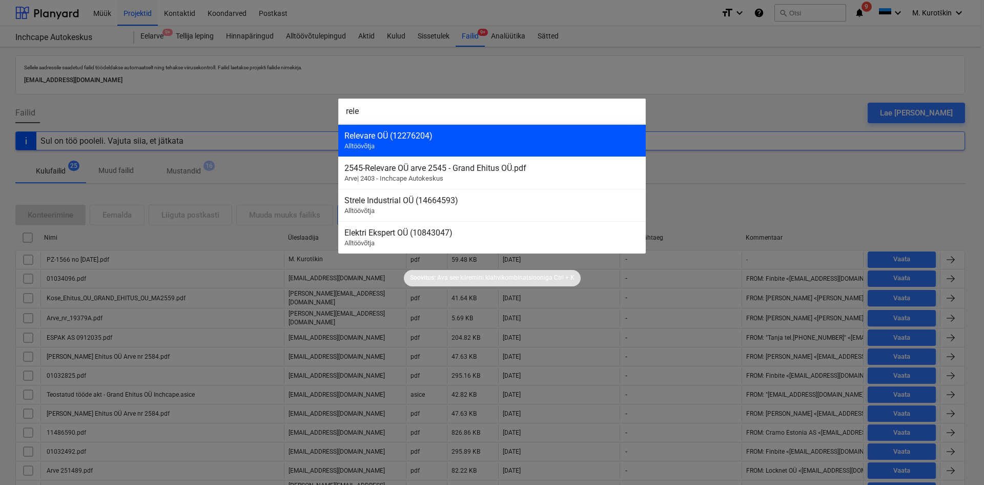
type input "rele"
click at [499, 139] on div "Relevare OÜ (12276204)" at bounding box center [492, 136] width 295 height 10
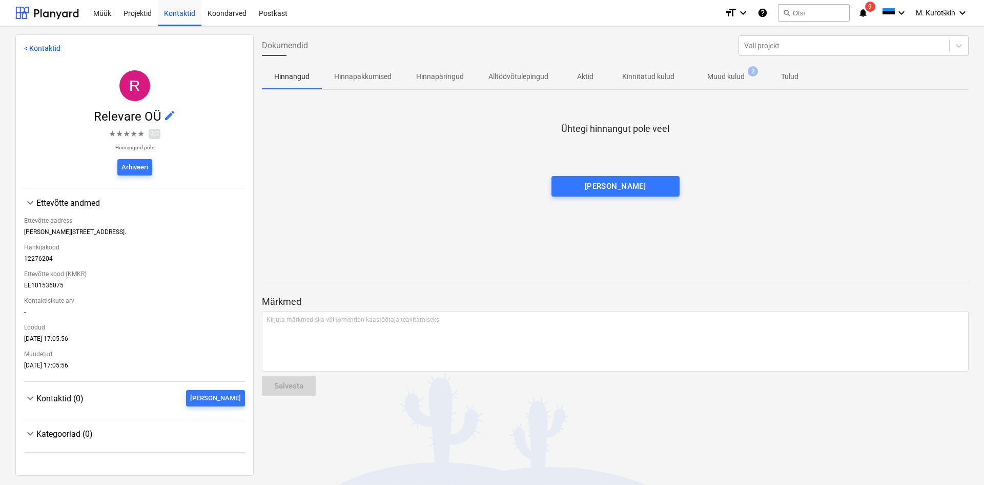
click at [717, 77] on p "Muud kulud" at bounding box center [726, 76] width 37 height 11
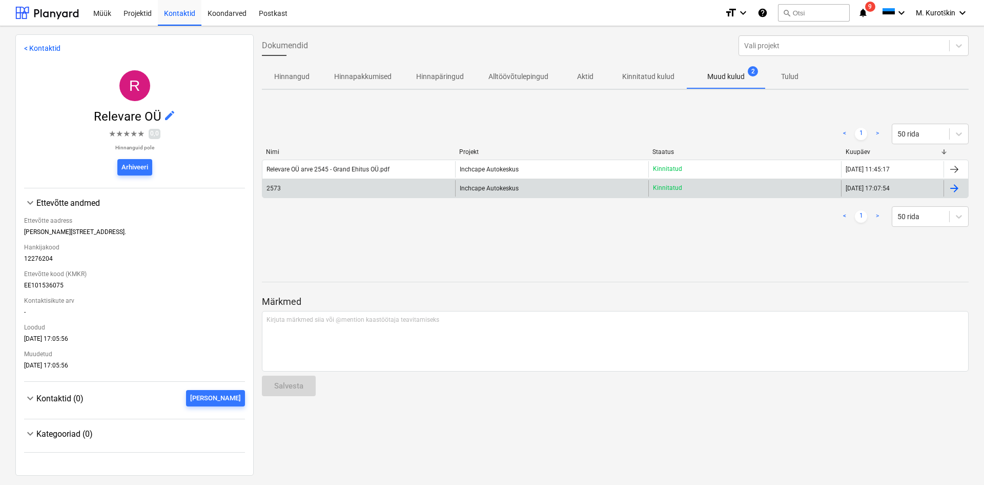
click at [510, 192] on div "Inchcape Autokeskus" at bounding box center [551, 188] width 193 height 16
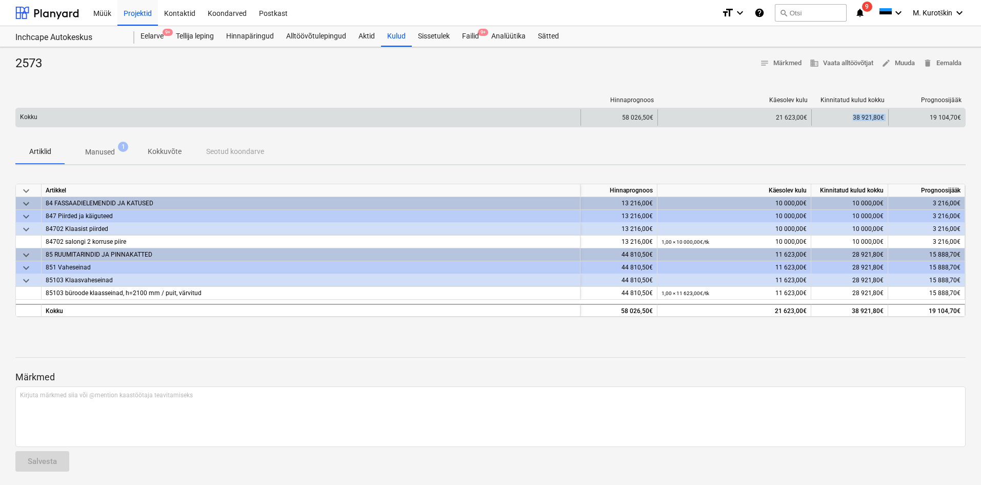
drag, startPoint x: 851, startPoint y: 122, endPoint x: 891, endPoint y: 122, distance: 39.5
click at [891, 122] on div "Kokku 58 026,50€ 21 623,00€ 38 921,80€ 19 104,70€" at bounding box center [490, 117] width 949 height 16
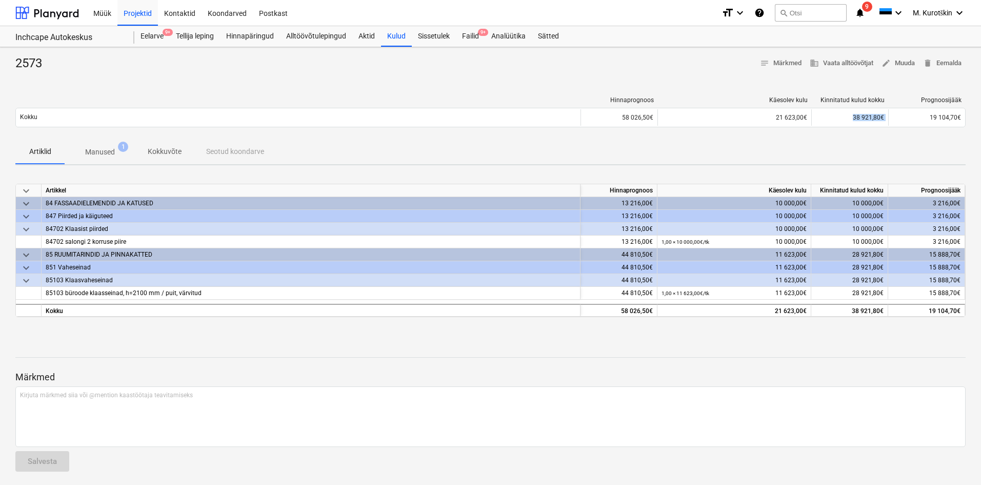
click at [91, 156] on p "Manused" at bounding box center [100, 152] width 30 height 11
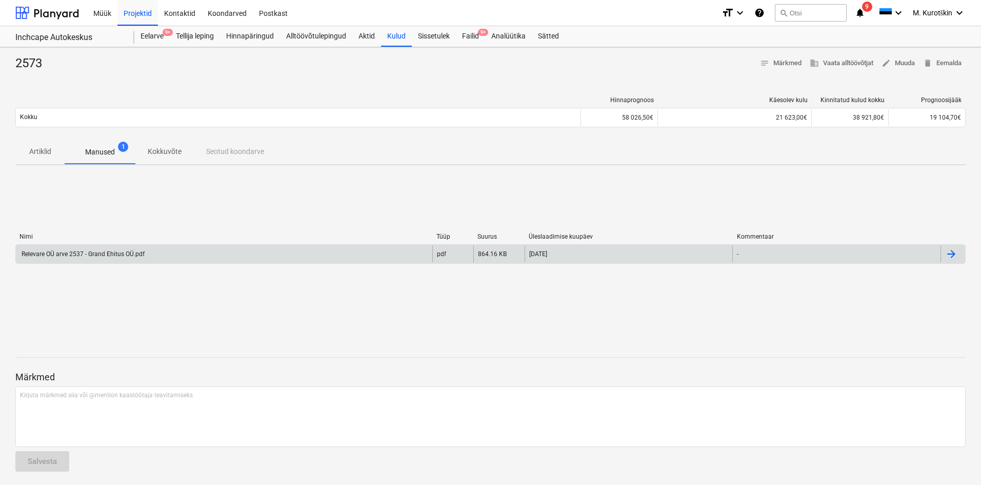
click at [102, 255] on div "Relevare OÜ arve 2537 - Grand Ehitus OÜ.pdf" at bounding box center [82, 253] width 125 height 7
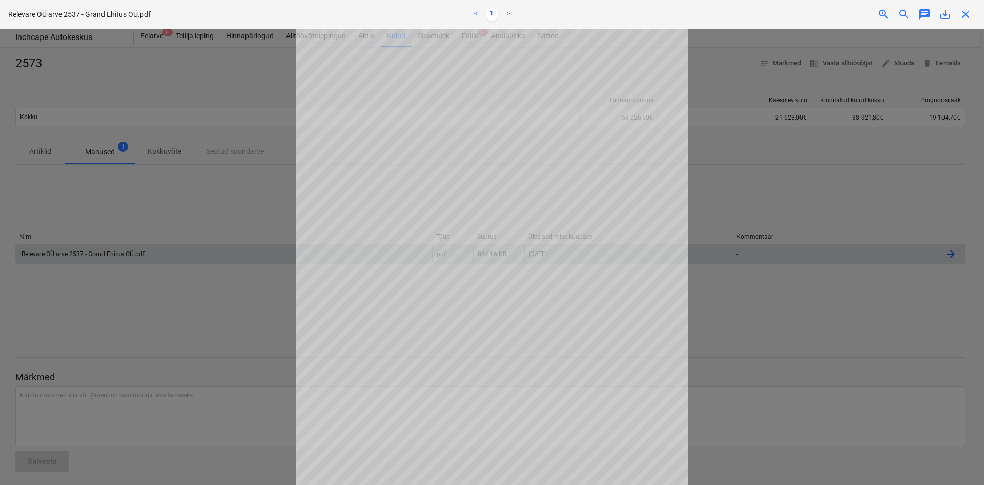
click at [761, 357] on div at bounding box center [492, 257] width 984 height 456
click at [782, 209] on div at bounding box center [492, 257] width 984 height 456
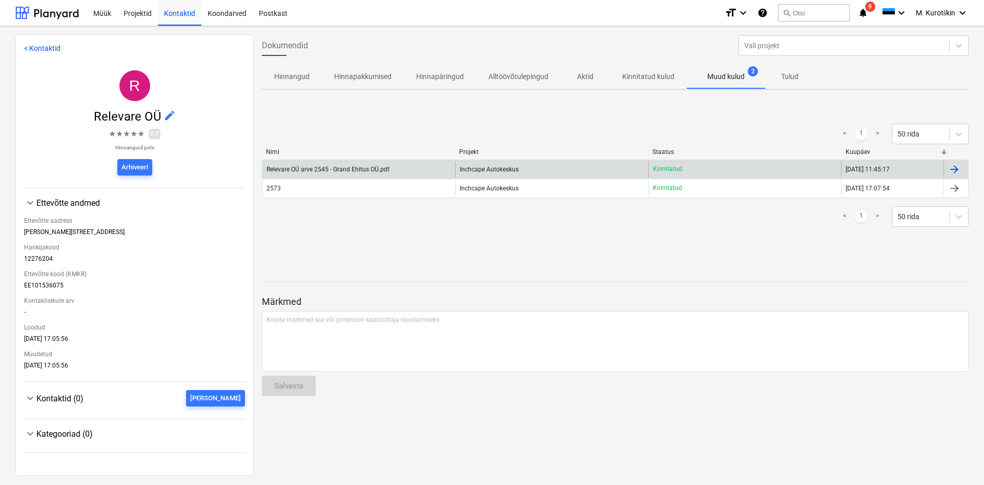
click at [350, 171] on div "Relevare OÜ arve 2545 - Grand Ehitus OÜ.pdf" at bounding box center [328, 169] width 123 height 7
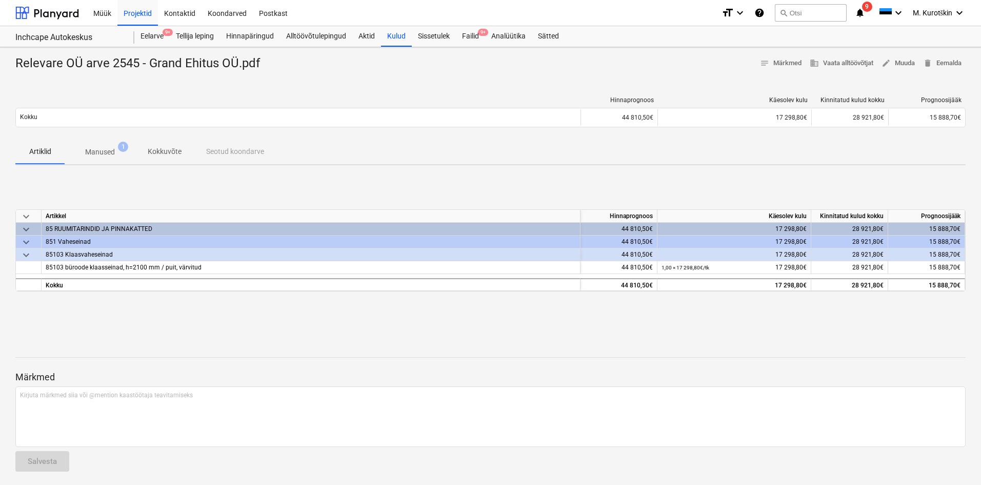
click at [108, 153] on p "Manused" at bounding box center [100, 152] width 30 height 11
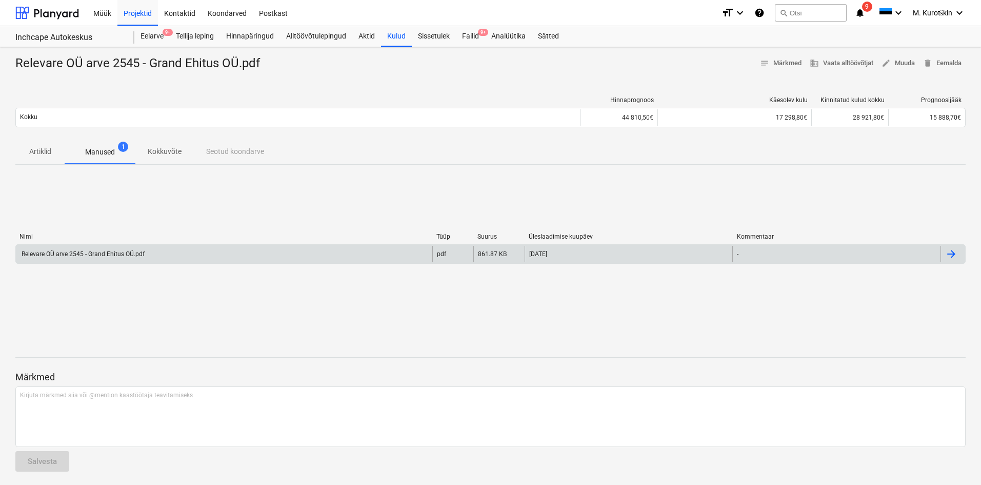
click at [100, 260] on div "Relevare OÜ arve 2545 - Grand Ehitus OÜ.pdf" at bounding box center [224, 254] width 416 height 16
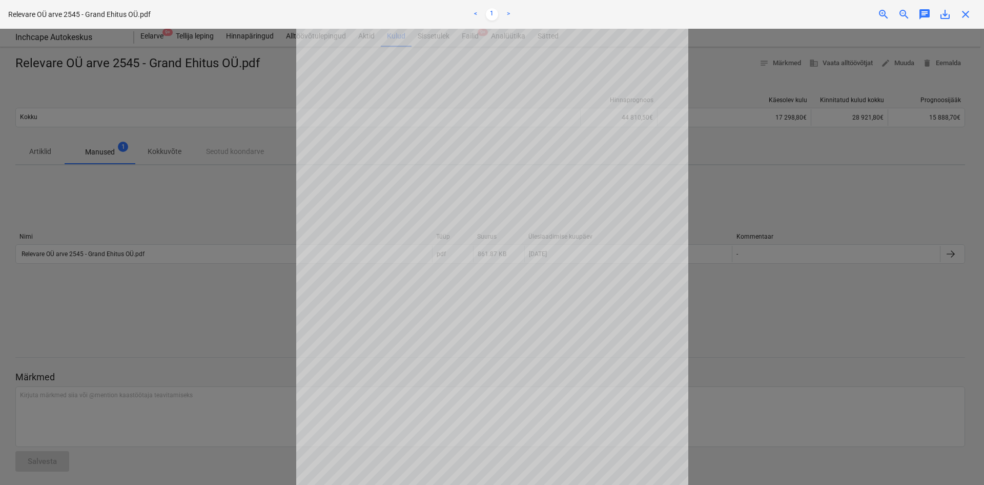
scroll to position [51, 0]
click at [775, 279] on div at bounding box center [492, 257] width 984 height 456
click at [757, 198] on div at bounding box center [492, 257] width 984 height 456
click at [971, 13] on span "close" at bounding box center [966, 14] width 12 height 12
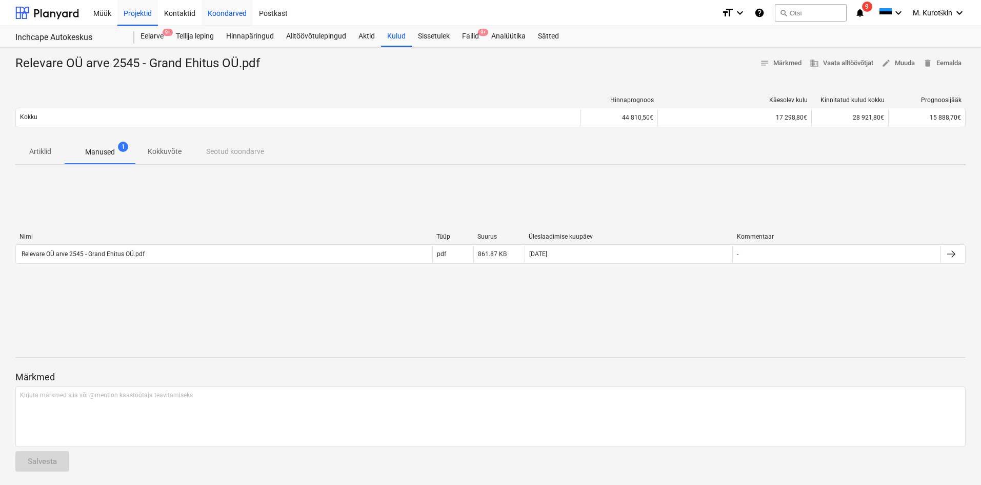
click at [237, 15] on div "Koondarved" at bounding box center [226, 12] width 51 height 26
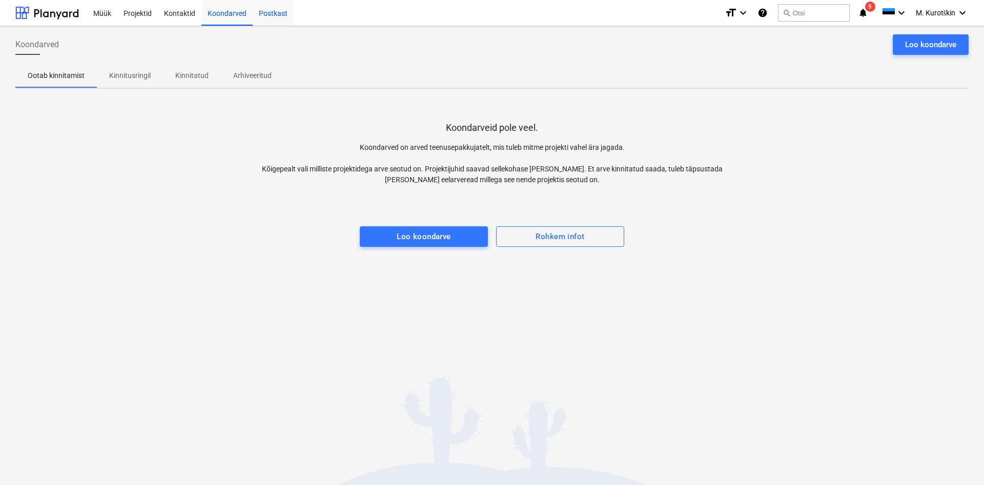
click at [271, 19] on div "Postkast" at bounding box center [273, 12] width 41 height 26
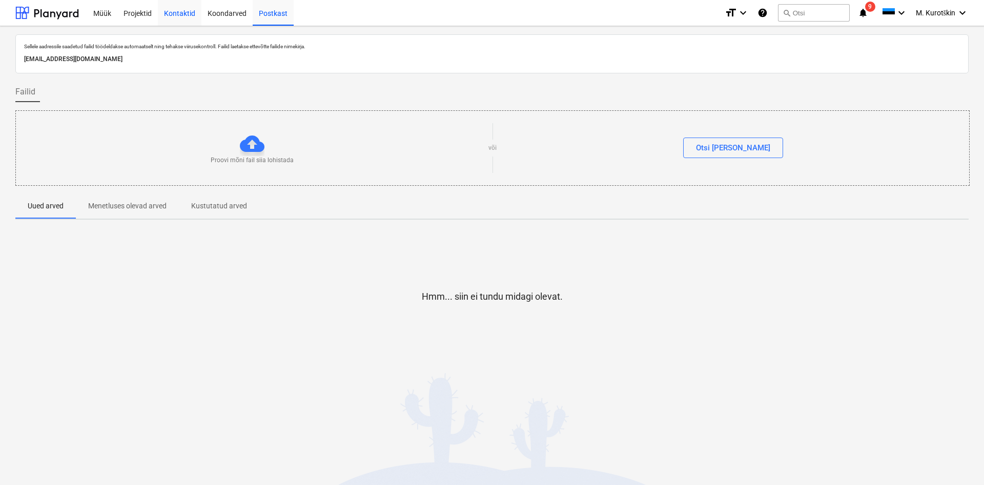
click at [180, 14] on div "Kontaktid" at bounding box center [180, 12] width 44 height 26
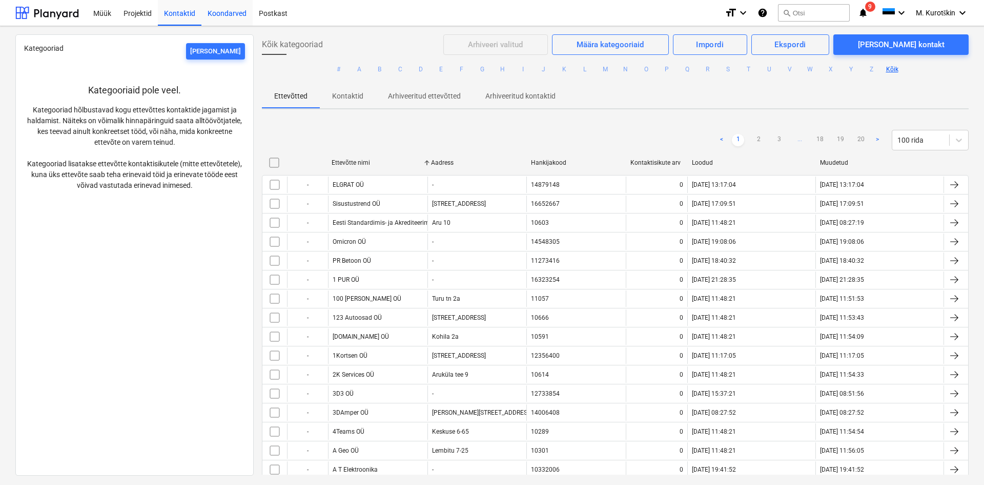
click at [239, 12] on div "Koondarved" at bounding box center [226, 12] width 51 height 26
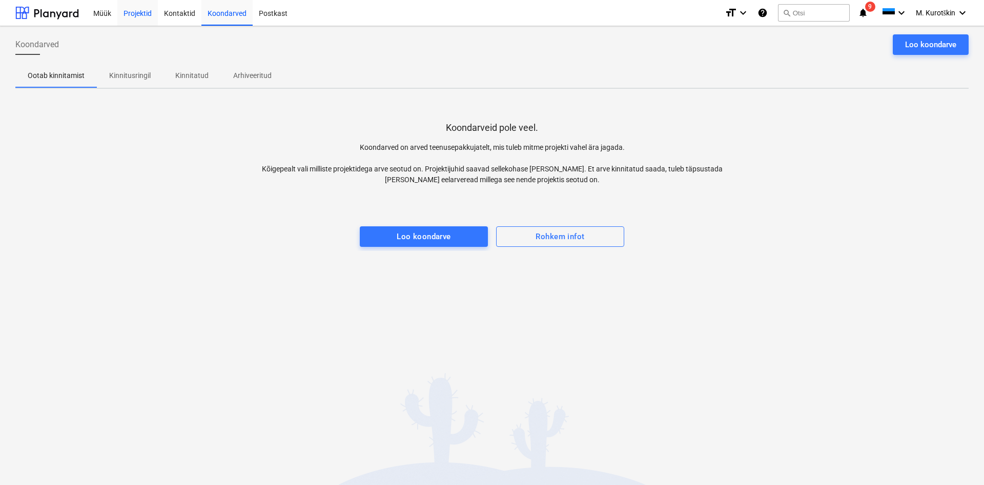
click at [143, 16] on div "Projektid" at bounding box center [137, 12] width 41 height 26
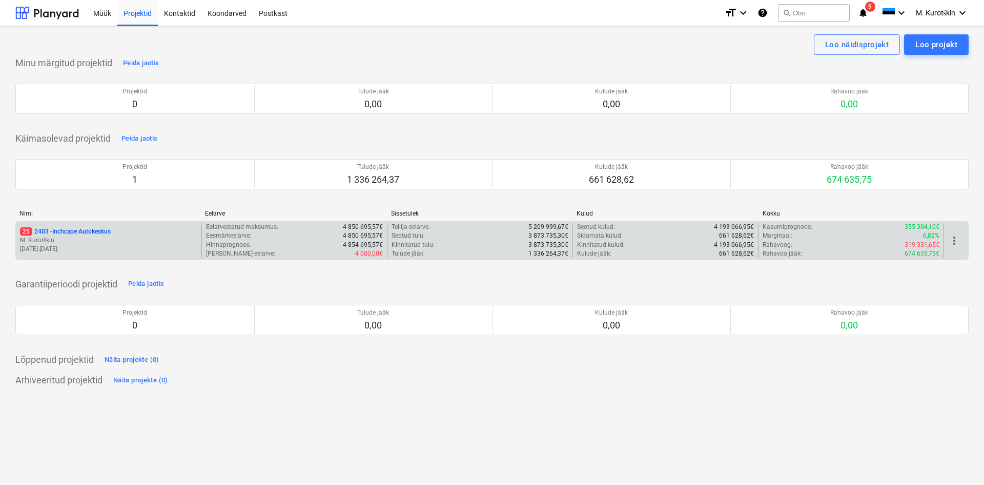
click at [87, 232] on p "25 2403 - Inchcape Autokeskus" at bounding box center [65, 231] width 91 height 9
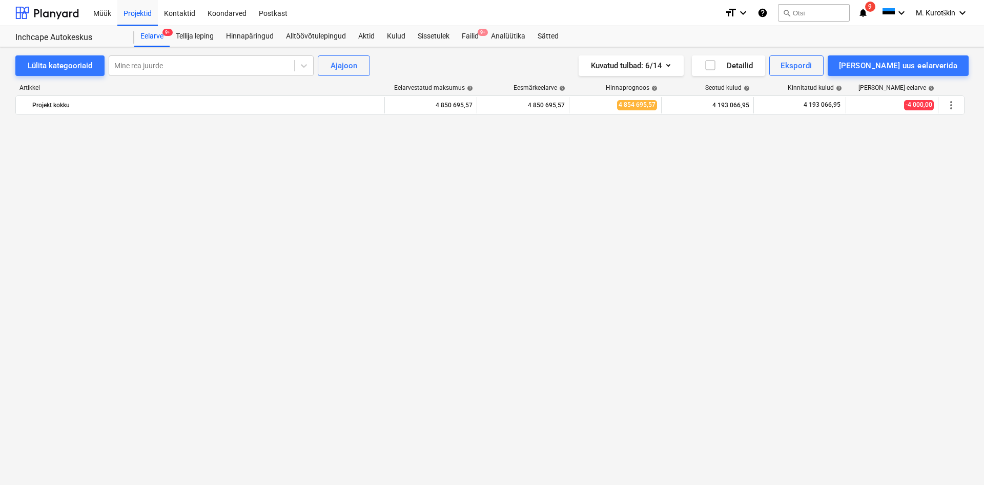
scroll to position [825, 0]
